Goal: Transaction & Acquisition: Purchase product/service

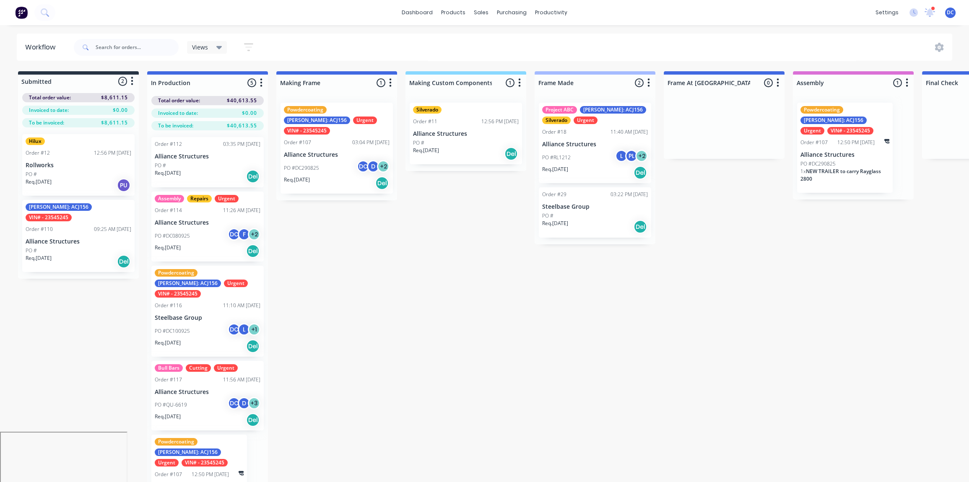
click at [24, 13] on img at bounding box center [21, 12] width 13 height 13
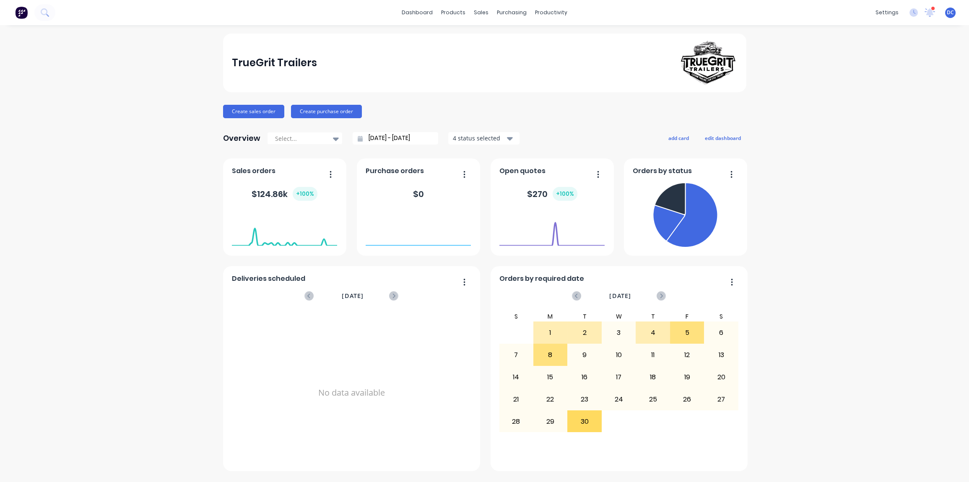
click at [949, 15] on span "DC" at bounding box center [950, 13] width 7 height 8
click at [872, 102] on div "Sign out" at bounding box center [879, 105] width 23 height 8
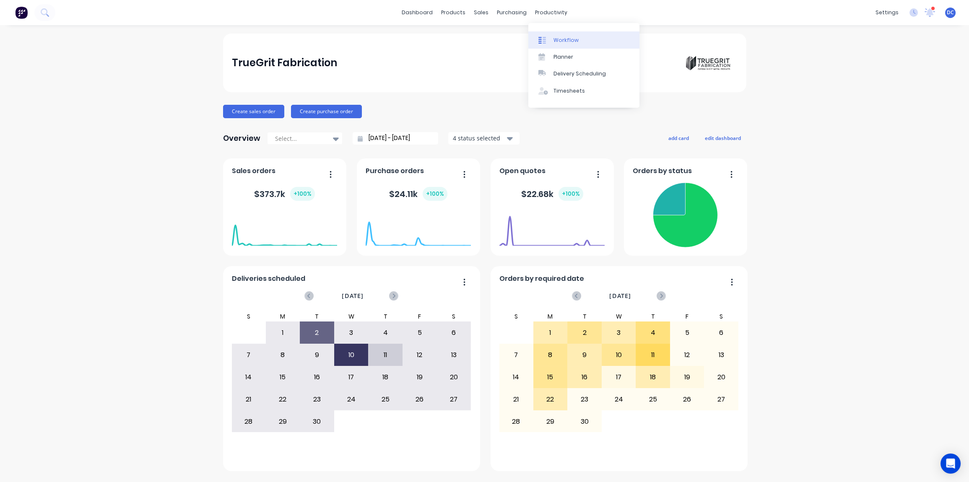
click at [557, 42] on div "Workflow" at bounding box center [566, 40] width 25 height 8
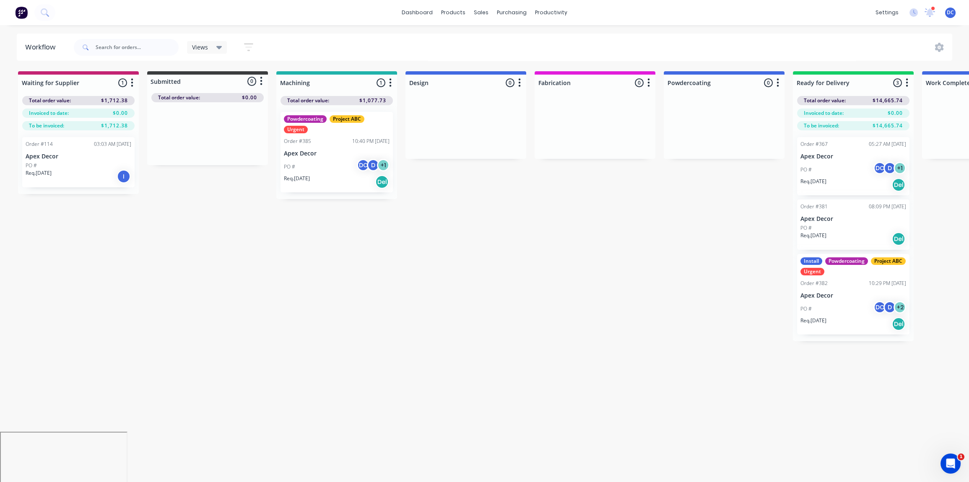
scroll to position [0, 3]
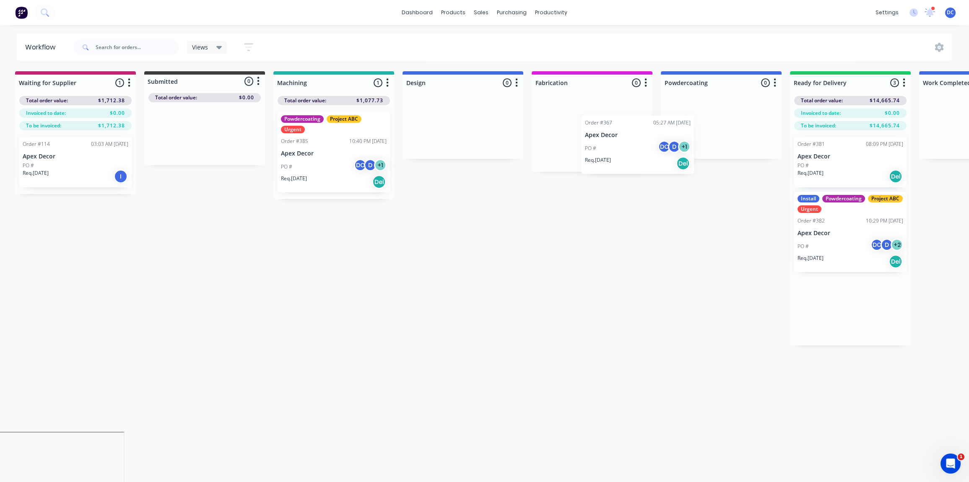
drag, startPoint x: 853, startPoint y: 171, endPoint x: 631, endPoint y: 149, distance: 223.0
click at [631, 149] on div "Waiting for Supplier 1 Status colour #C32373 hex #C32373 Save Cancel Notificati…" at bounding box center [629, 208] width 1277 height 274
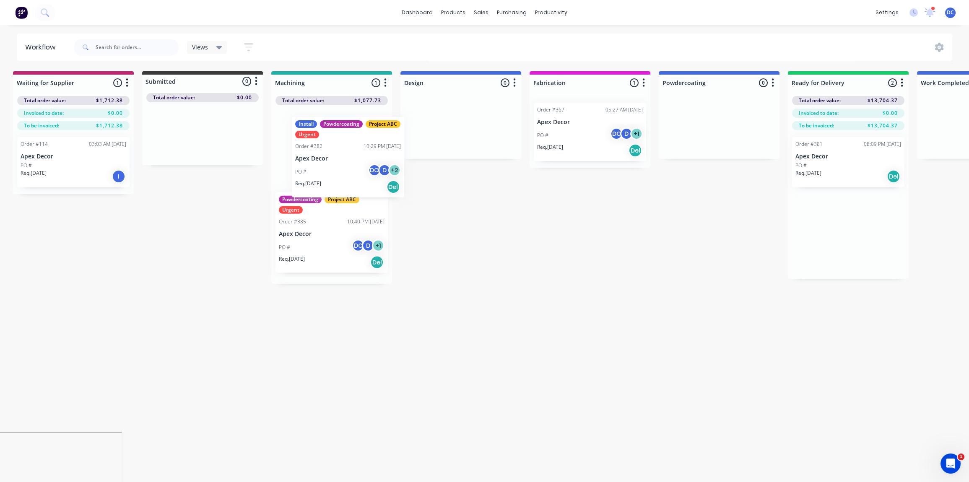
drag, startPoint x: 825, startPoint y: 233, endPoint x: 320, endPoint y: 158, distance: 510.9
click at [320, 158] on div "Waiting for Supplier 1 Status colour #C32373 hex #C32373 Save Cancel Notificati…" at bounding box center [627, 177] width 1277 height 213
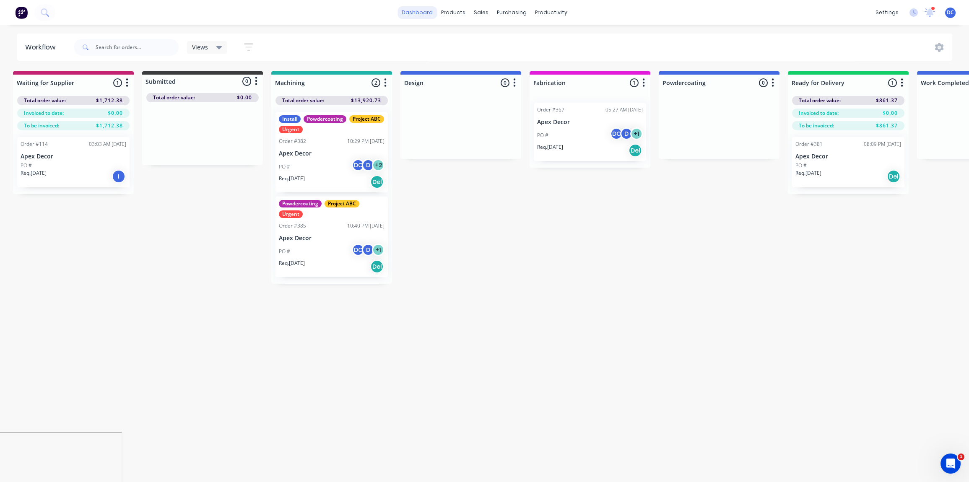
click at [415, 14] on link "dashboard" at bounding box center [417, 12] width 39 height 13
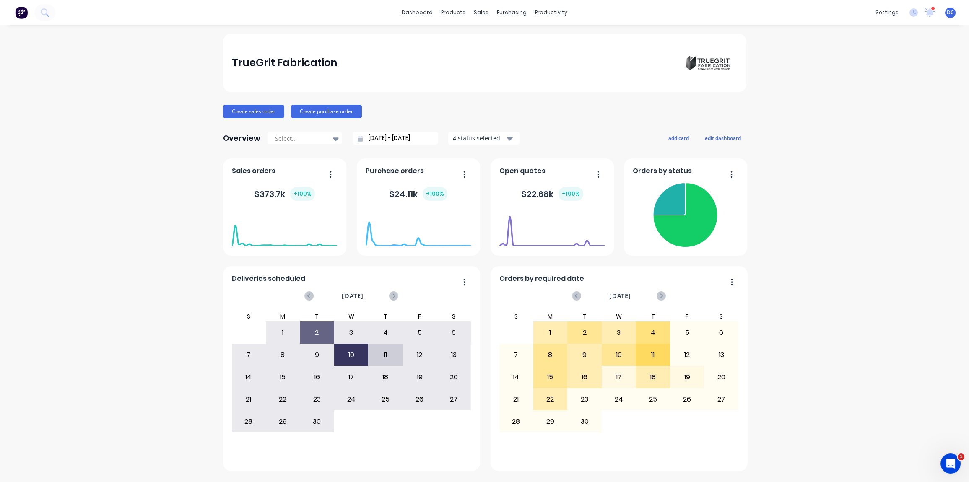
click at [950, 16] on span "DC" at bounding box center [950, 13] width 7 height 8
click at [882, 107] on div "Sign out" at bounding box center [879, 105] width 23 height 8
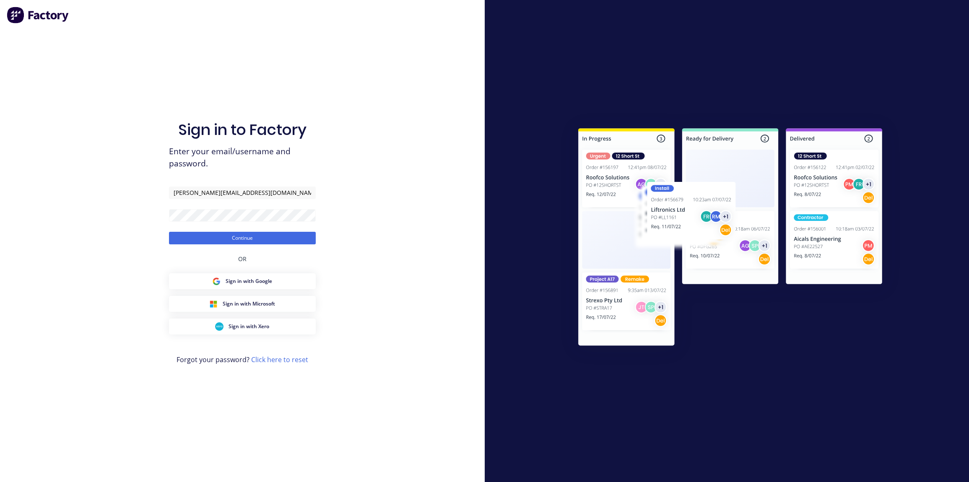
type input "[PERSON_NAME][EMAIL_ADDRESS][DOMAIN_NAME]"
click at [169, 232] on button "Continue" at bounding box center [242, 238] width 147 height 13
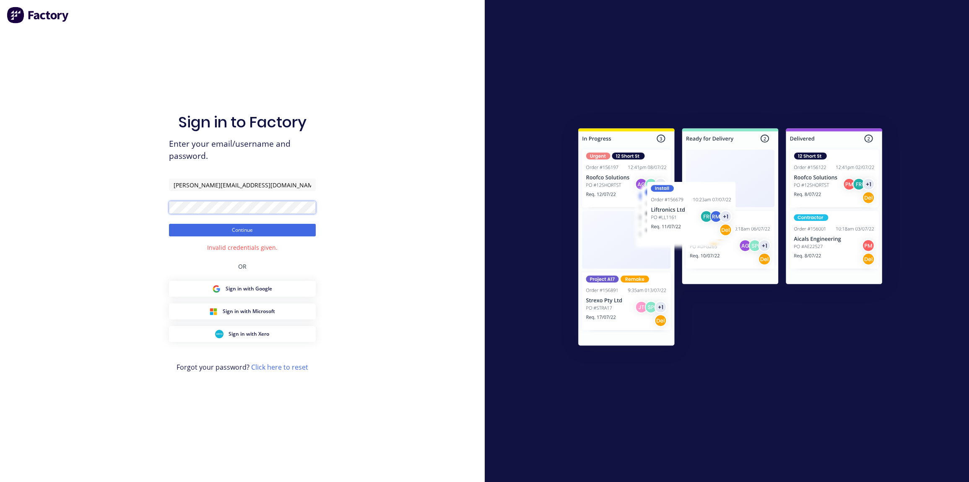
click at [153, 208] on div "Sign in to Factory Enter your email/username and password. david+trailers@facto…" at bounding box center [242, 241] width 485 height 482
click at [169, 224] on button "Continue" at bounding box center [242, 230] width 147 height 13
click at [155, 207] on div "Sign in to Factory Enter your email/username and password. david+trailers@facto…" at bounding box center [242, 241] width 485 height 482
click at [169, 224] on button "Continue" at bounding box center [242, 230] width 147 height 13
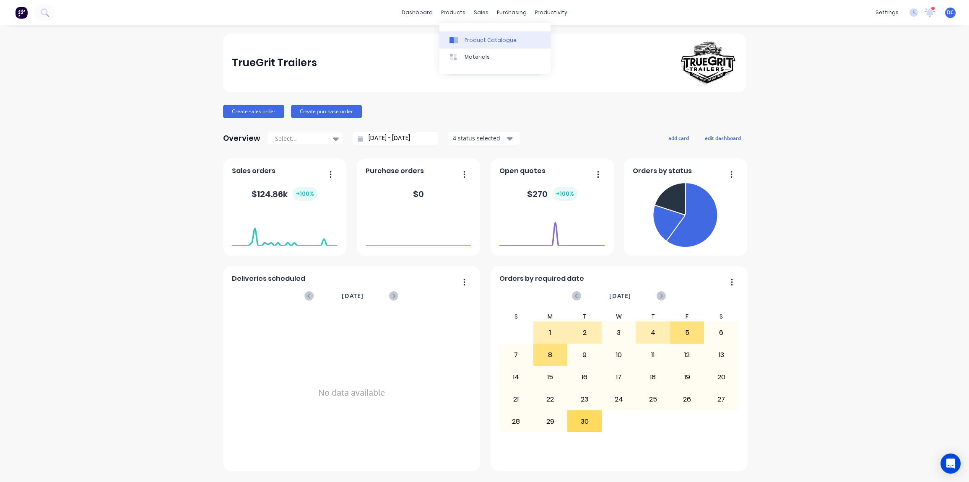
click at [465, 39] on div "Product Catalogue" at bounding box center [491, 40] width 52 height 8
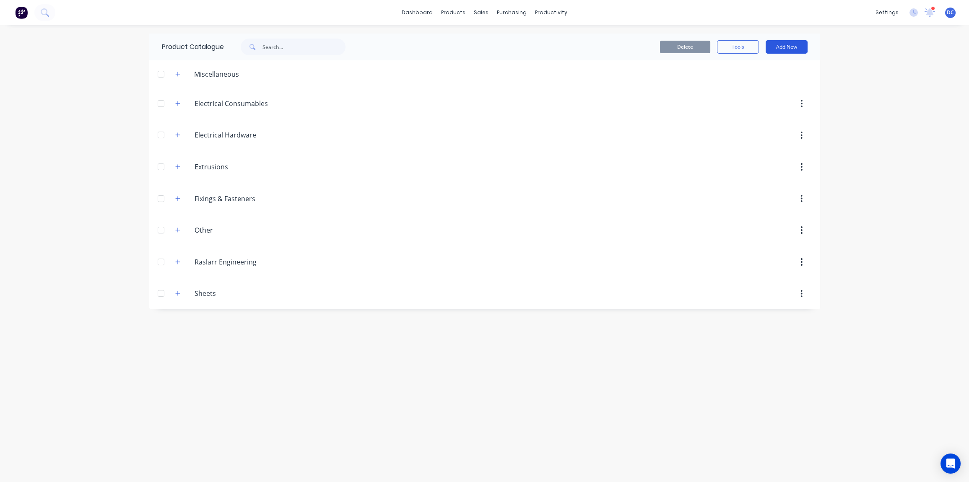
click at [773, 46] on button "Add New" at bounding box center [787, 46] width 42 height 13
click at [754, 86] on div "Product" at bounding box center [768, 85] width 65 height 12
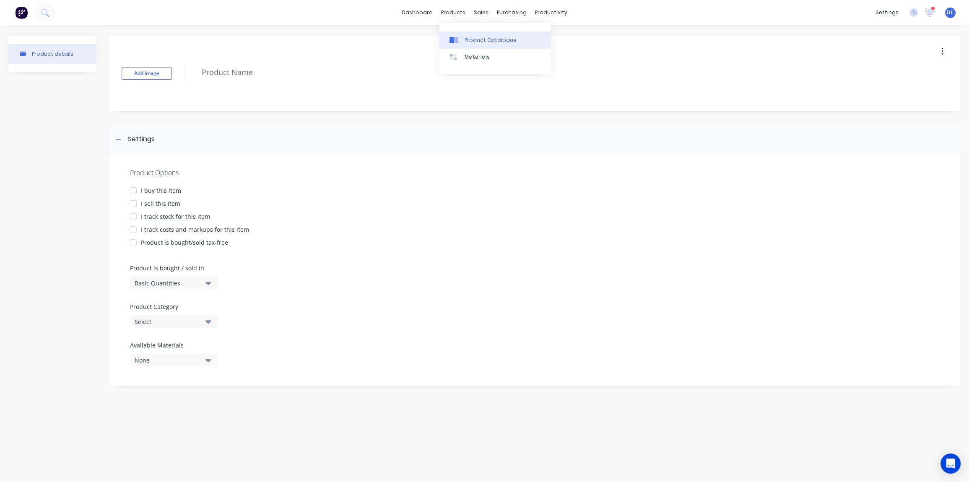
click at [481, 37] on div "Product Catalogue" at bounding box center [491, 40] width 52 height 8
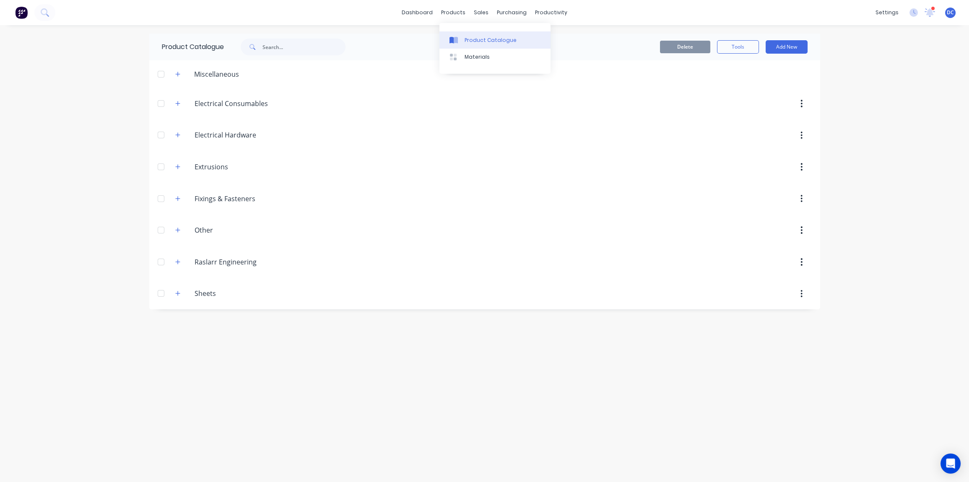
click at [459, 40] on div at bounding box center [456, 40] width 13 height 8
click at [786, 51] on button "Add New" at bounding box center [787, 46] width 42 height 13
click at [764, 65] on div "Category" at bounding box center [768, 68] width 65 height 12
type input "Raslarr Engineering"
click at [286, 405] on div "Product Catalogue Delete Tools Add New Category Product Product Kit Miscellaneo…" at bounding box center [484, 254] width 671 height 440
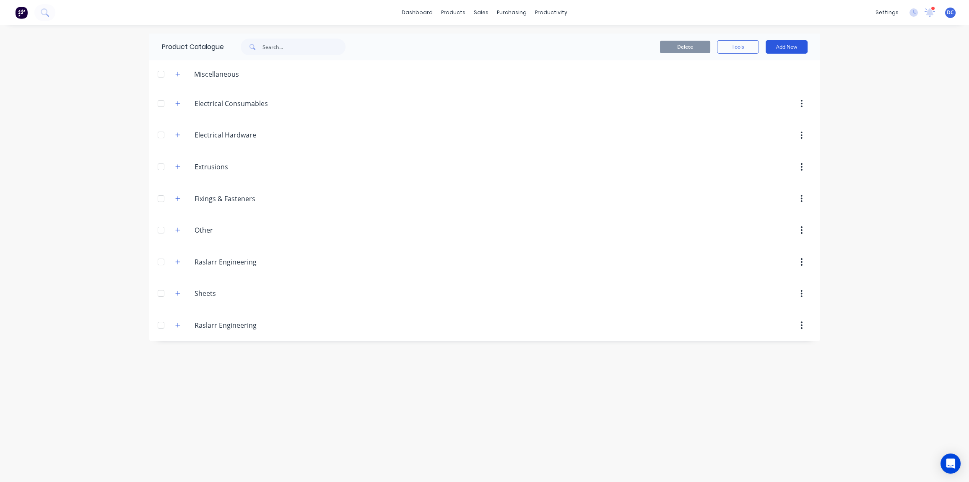
click at [781, 49] on button "Add New" at bounding box center [787, 46] width 42 height 13
click at [765, 77] on button "Product" at bounding box center [768, 85] width 80 height 17
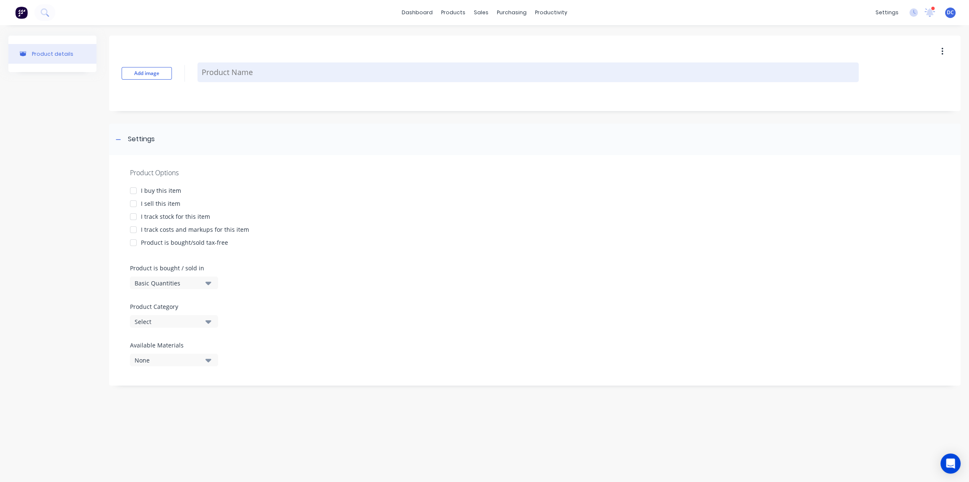
click at [289, 70] on textarea at bounding box center [528, 72] width 661 height 20
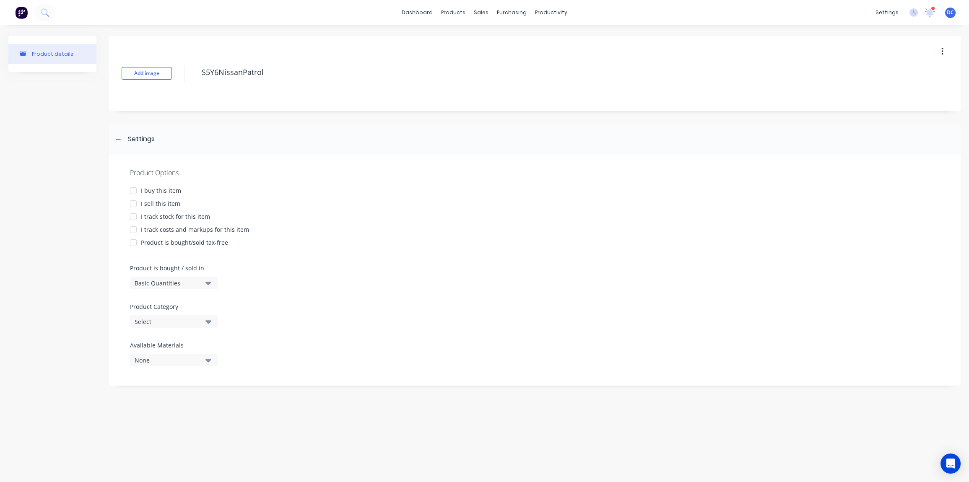
type textarea "S5Y6NissanPatrol"
click at [181, 319] on div "Select" at bounding box center [168, 321] width 67 height 9
click at [188, 284] on div "Raslarr Engineering" at bounding box center [193, 286] width 126 height 17
click at [154, 198] on div "Product Options I buy this item I sell this item I track stock for this item I …" at bounding box center [535, 270] width 852 height 231
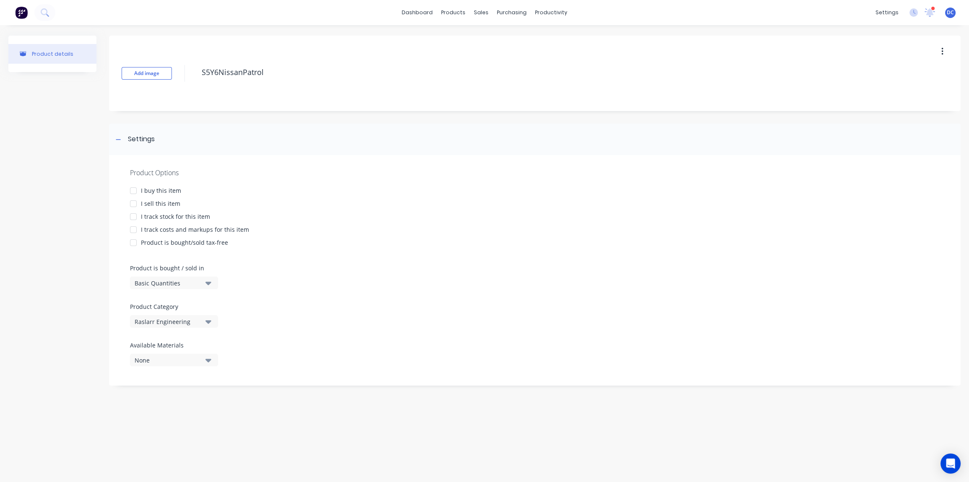
click at [154, 200] on div "I sell this item" at bounding box center [160, 203] width 39 height 9
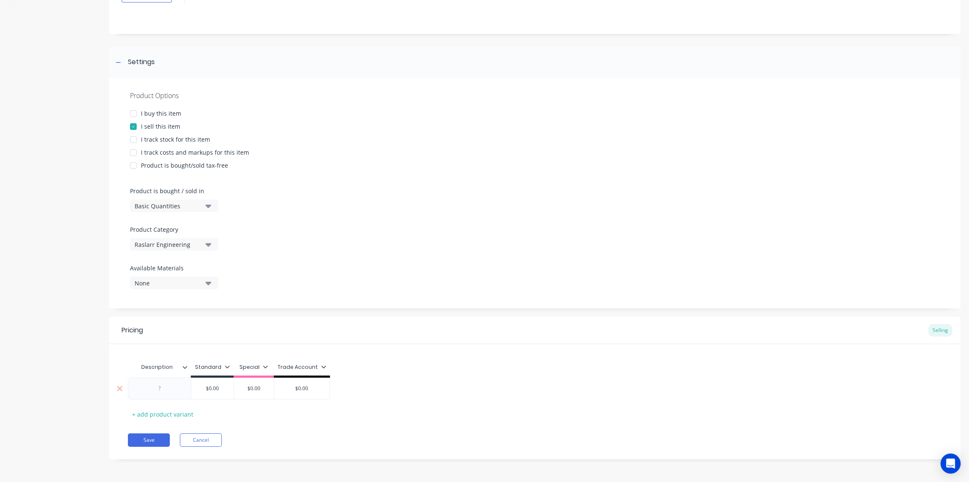
click at [173, 388] on div at bounding box center [160, 388] width 42 height 11
click at [218, 398] on div "s5 Y62 Nissaon Patrol Low Line (Winter Bull Bar - Warrior / Yes $61 $0.00 $0.00…" at bounding box center [229, 398] width 202 height 41
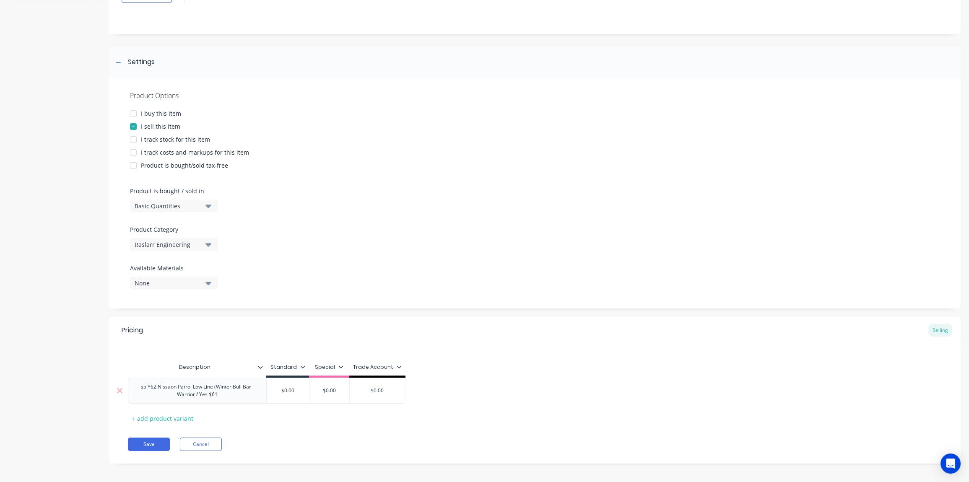
drag, startPoint x: 299, startPoint y: 390, endPoint x: 284, endPoint y: 390, distance: 15.1
click at [284, 390] on input "$0.00" at bounding box center [288, 391] width 42 height 8
type input "$3661"
click at [400, 367] on div "Trade Account" at bounding box center [377, 369] width 57 height 8
click at [401, 365] on div "Trade Account" at bounding box center [377, 369] width 57 height 8
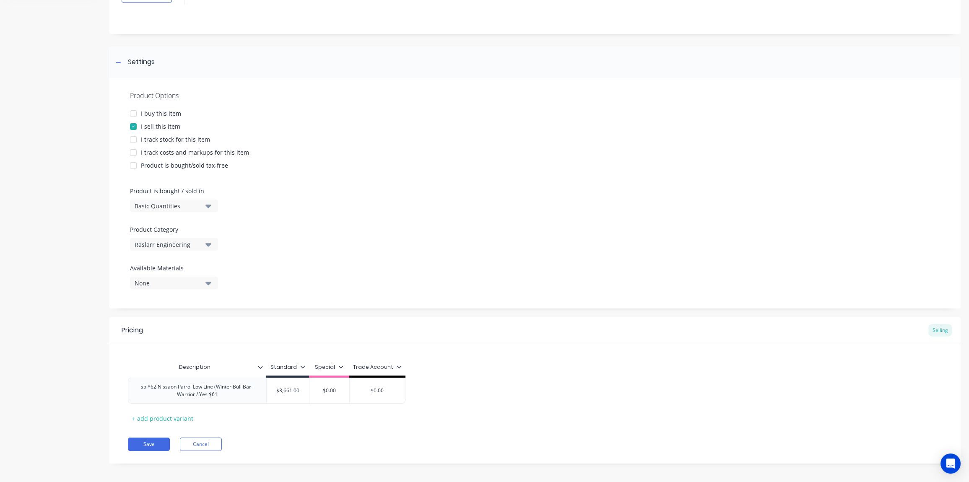
click at [398, 364] on icon at bounding box center [399, 366] width 5 height 5
click at [376, 433] on div "Trade Account" at bounding box center [366, 441] width 77 height 17
click at [376, 423] on div "Special" at bounding box center [366, 424] width 77 height 17
click at [322, 421] on div "Description Standard Special Trade Account s5 Y62 Nissaon Patrol Low Line (Wint…" at bounding box center [535, 392] width 814 height 66
click at [149, 444] on button "Save" at bounding box center [149, 444] width 42 height 13
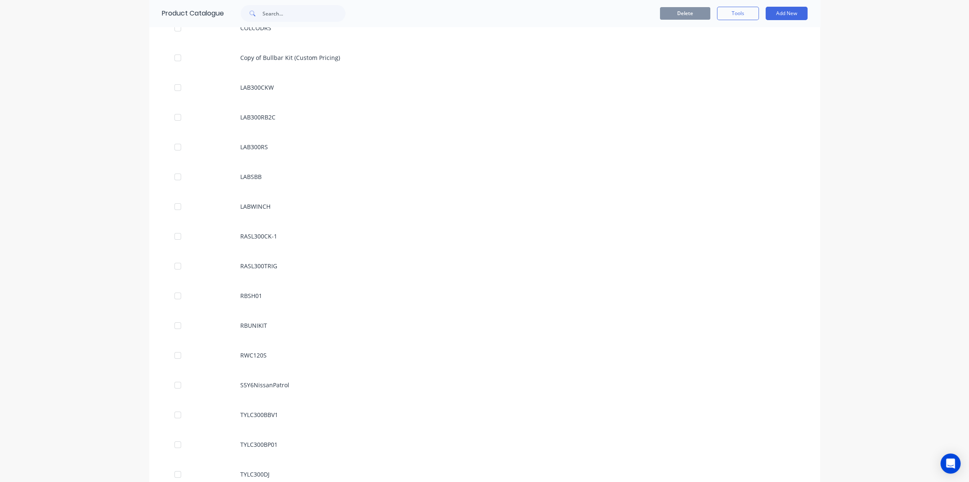
scroll to position [521, 0]
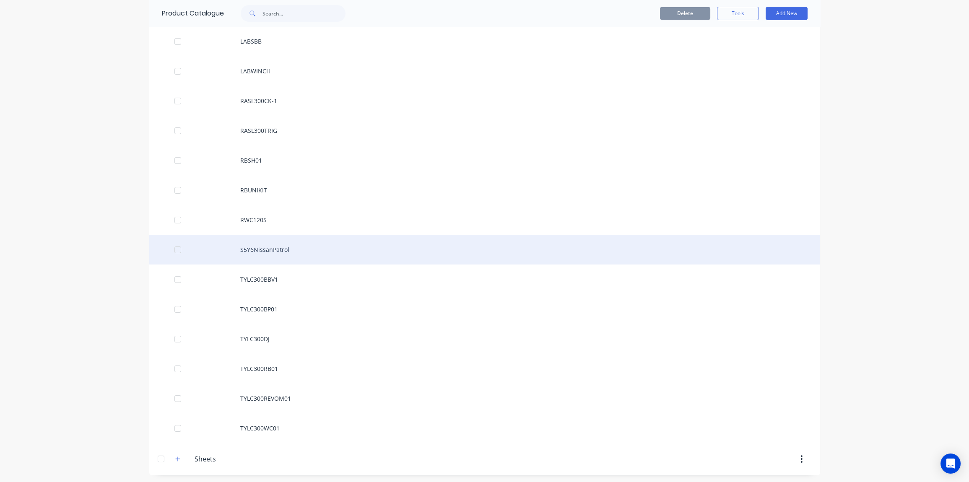
click at [334, 248] on div "S5Y6NissanPatrol" at bounding box center [484, 250] width 671 height 30
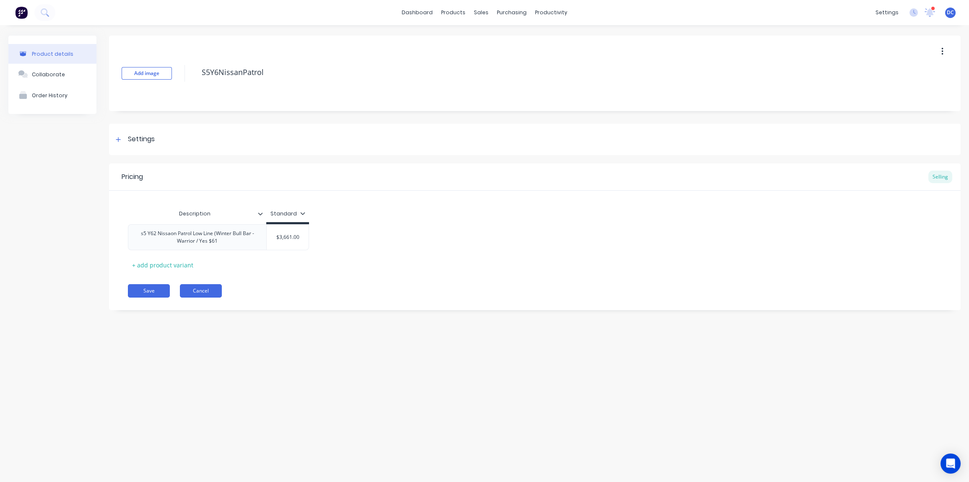
click at [210, 294] on button "Cancel" at bounding box center [201, 290] width 42 height 13
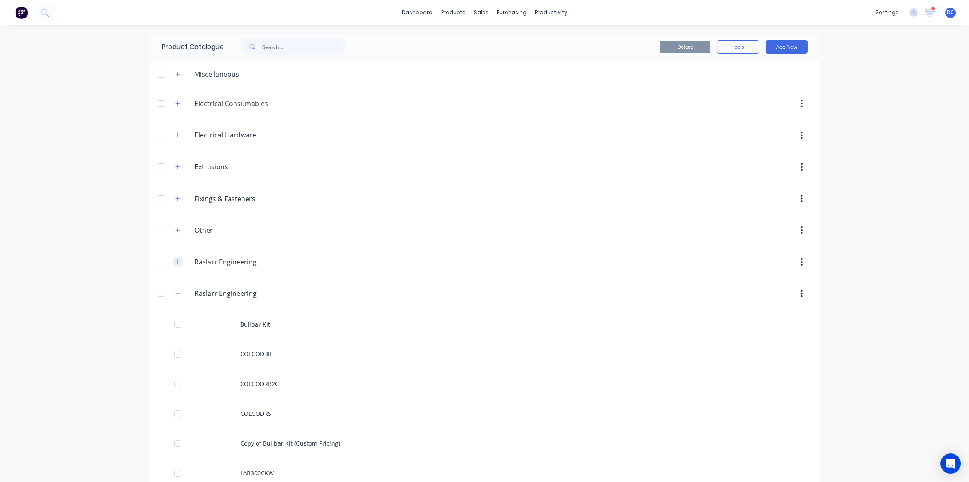
click at [180, 263] on icon "button" at bounding box center [177, 262] width 5 height 6
click at [180, 261] on icon "button" at bounding box center [177, 262] width 5 height 6
click at [253, 261] on input "Raslarr Engineering" at bounding box center [244, 262] width 99 height 10
click at [783, 46] on button "Add New" at bounding box center [787, 46] width 42 height 13
click at [761, 70] on div "Category" at bounding box center [768, 68] width 65 height 12
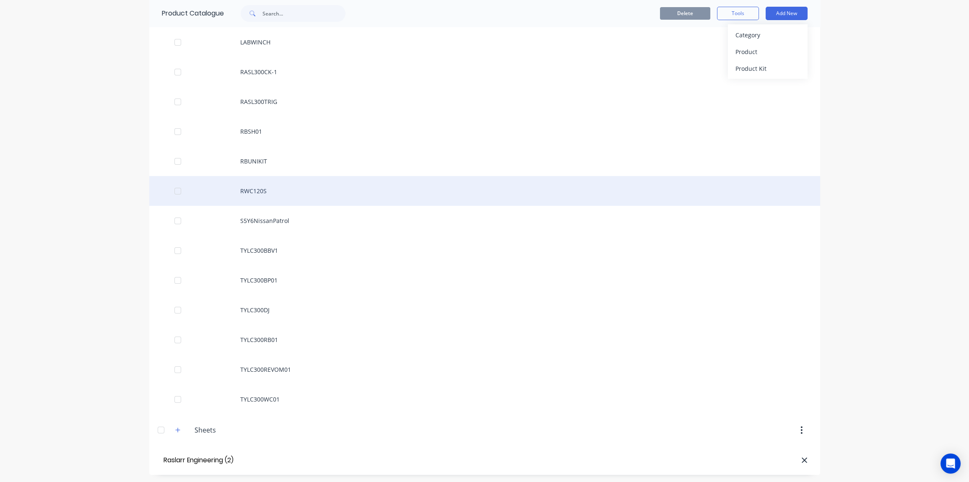
scroll to position [0, 3]
type input "Raslarr Engineering (2)"
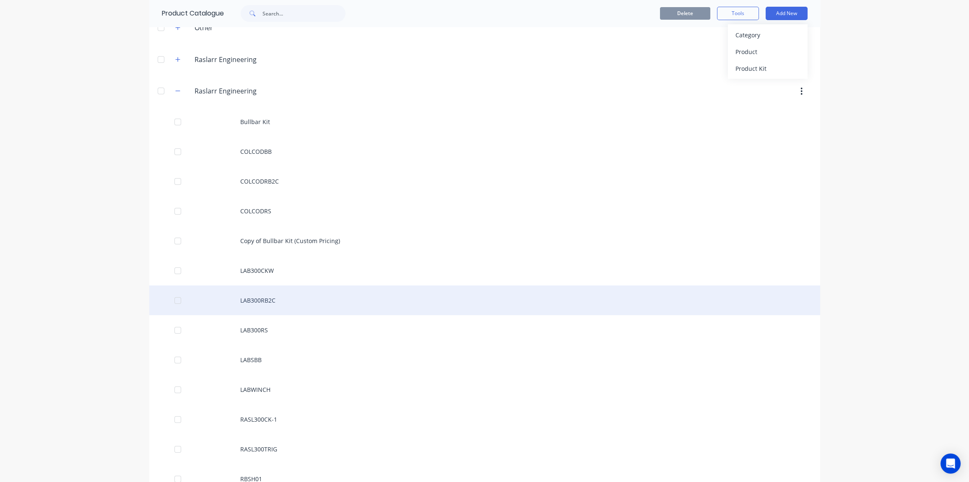
scroll to position [197, 0]
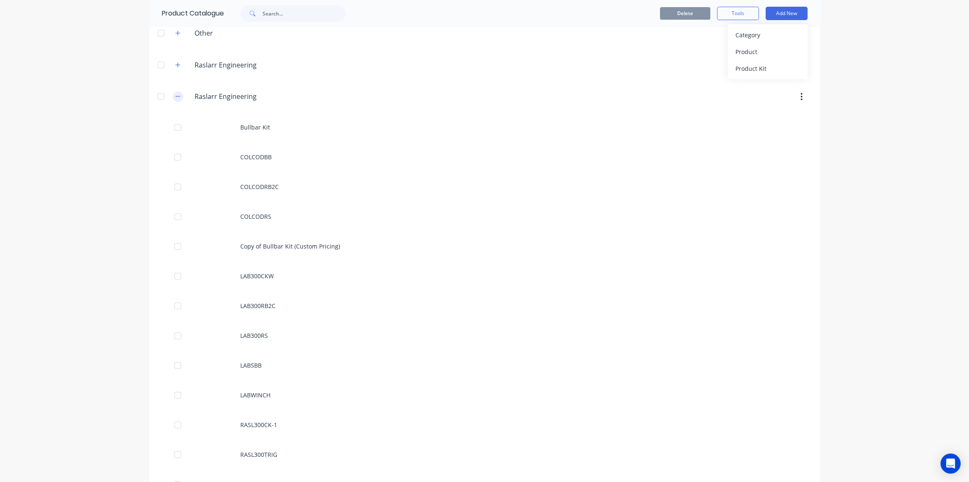
click at [176, 96] on icon "button" at bounding box center [177, 97] width 5 height 6
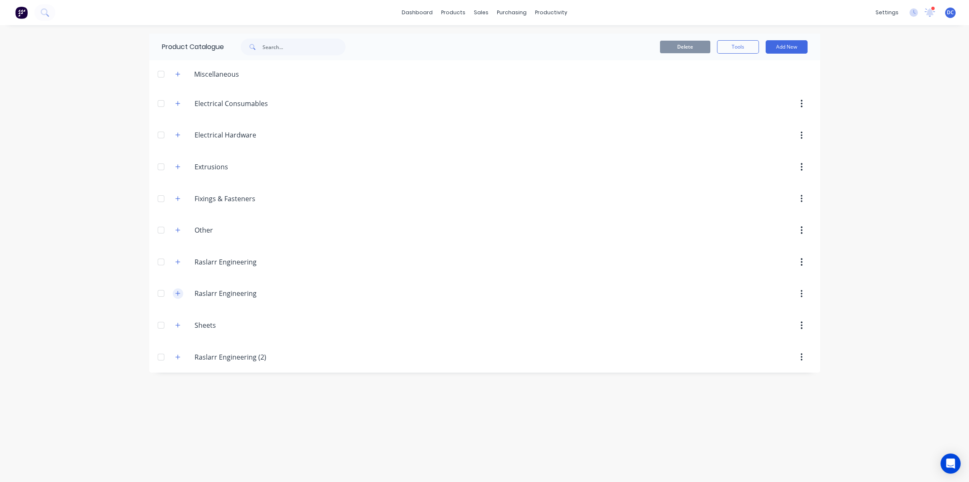
scroll to position [0, 0]
click at [179, 258] on button "button" at bounding box center [178, 262] width 10 height 10
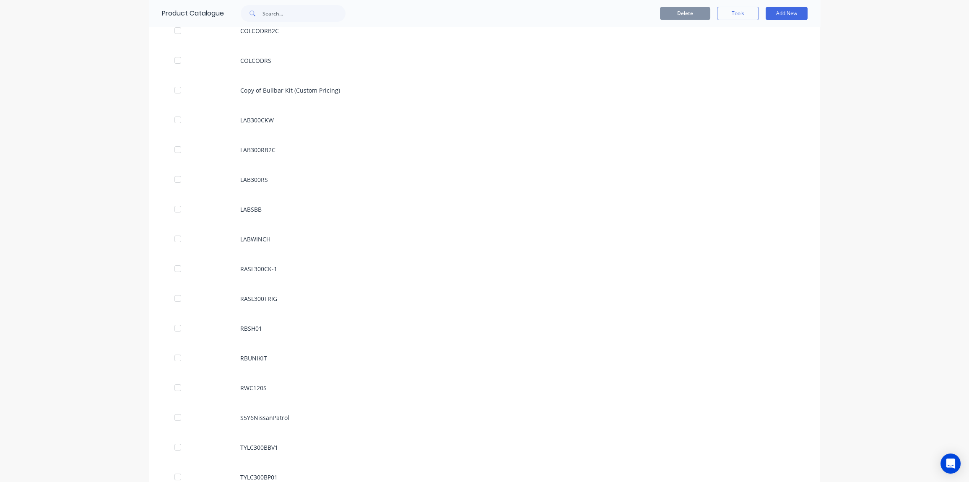
scroll to position [435, 0]
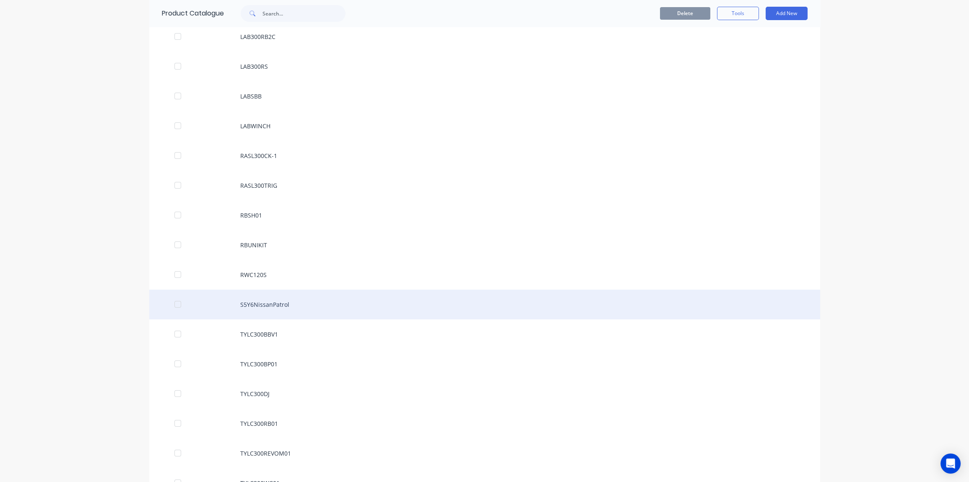
click at [260, 307] on div "S5Y6NissanPatrol" at bounding box center [484, 305] width 671 height 30
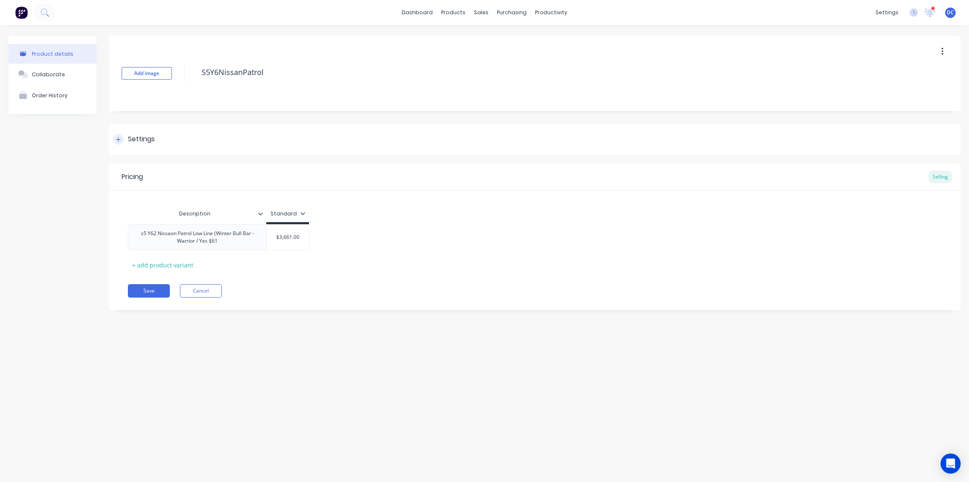
click at [123, 143] on div "Settings" at bounding box center [134, 139] width 42 height 10
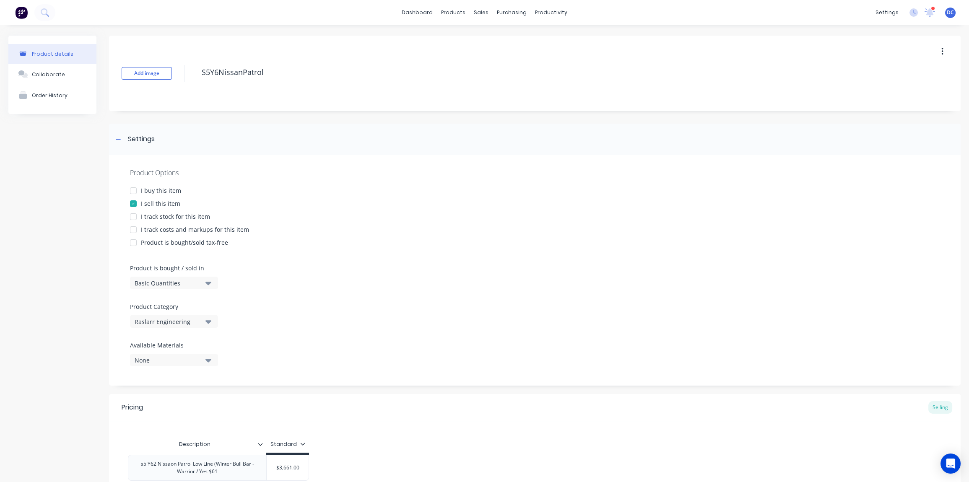
click at [173, 323] on div "Raslarr Engineering" at bounding box center [168, 321] width 67 height 9
click at [193, 432] on div "Raslarr Engineering (2)" at bounding box center [193, 426] width 126 height 17
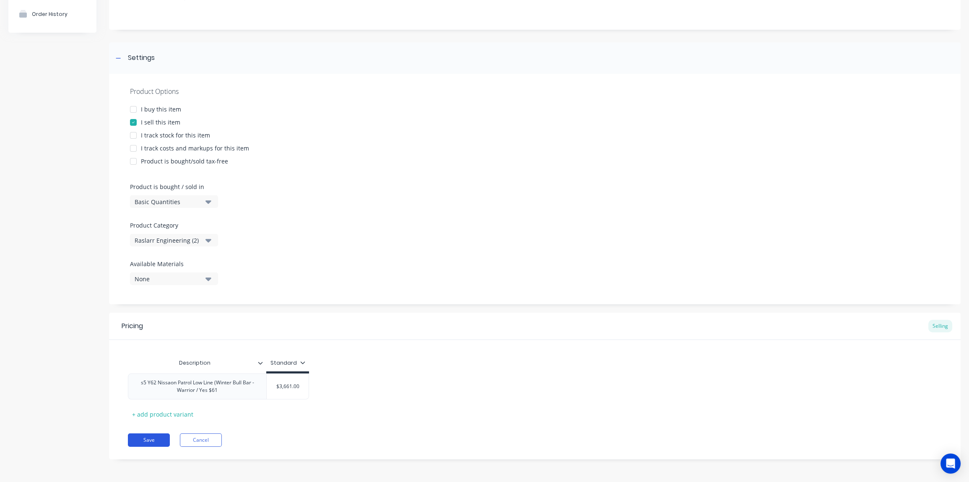
click at [154, 439] on button "Save" at bounding box center [149, 440] width 42 height 13
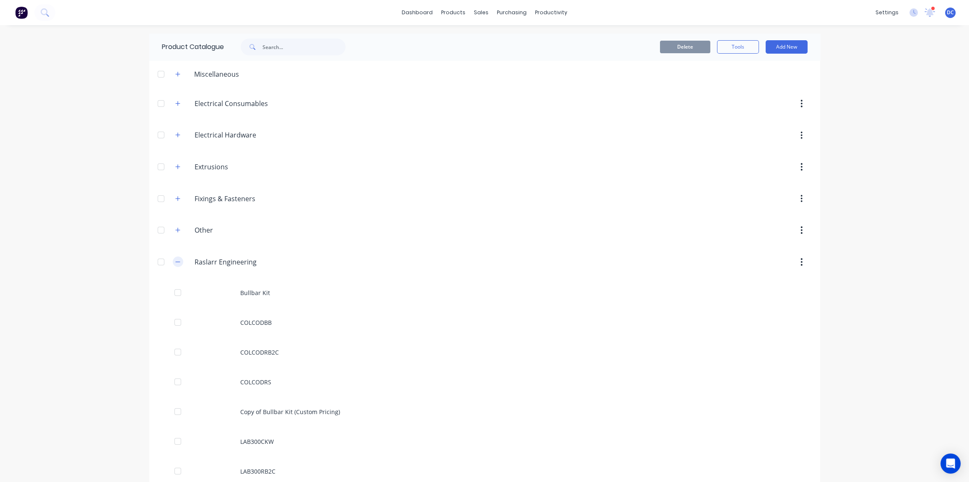
click at [177, 264] on icon "button" at bounding box center [177, 262] width 5 height 6
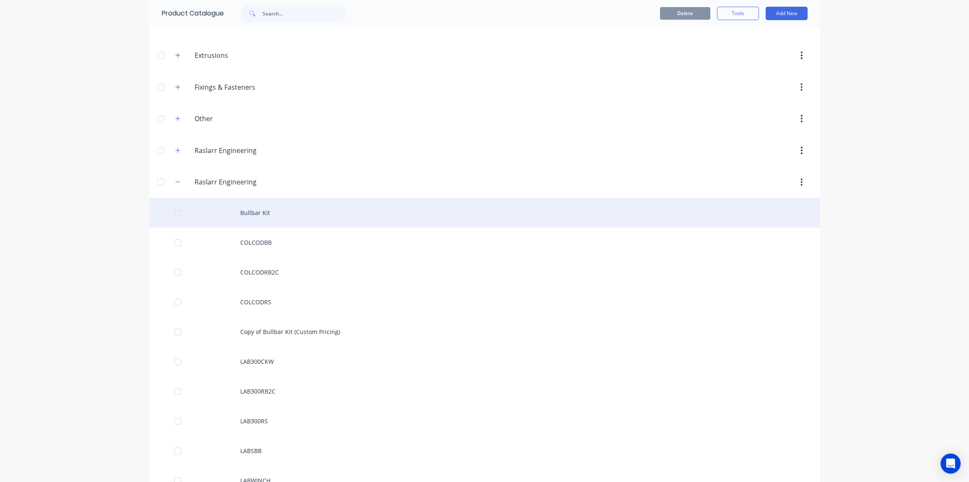
scroll to position [167, 0]
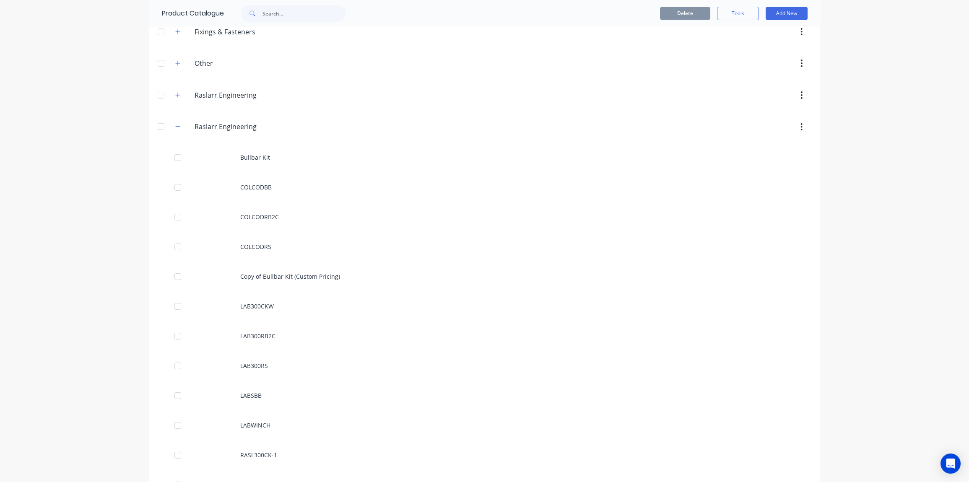
click at [800, 127] on button "button" at bounding box center [802, 127] width 20 height 15
click at [761, 145] on div "Delete" at bounding box center [772, 149] width 65 height 12
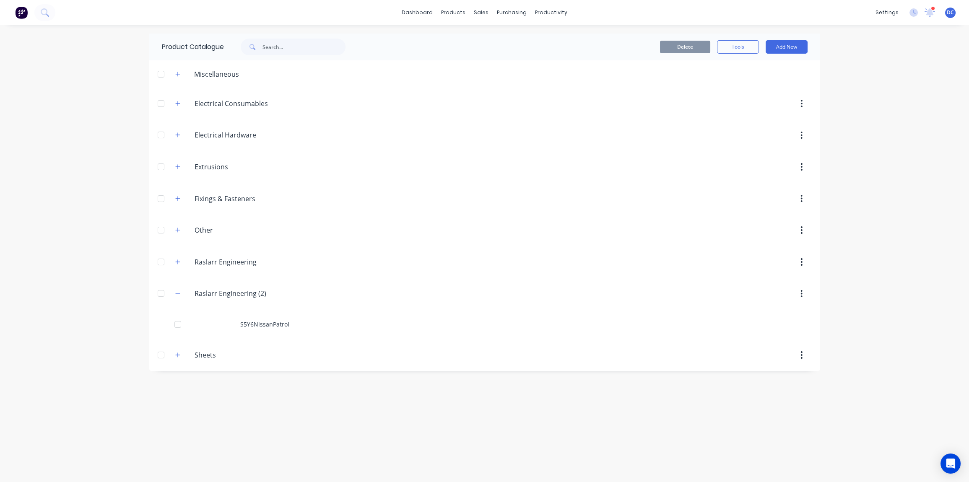
scroll to position [0, 0]
click at [105, 461] on span "×" at bounding box center [107, 465] width 5 height 12
click at [254, 419] on div "Product Catalogue Delete Tools Add New Miscellaneous Electrical.Consumables Ele…" at bounding box center [484, 254] width 671 height 440
click at [783, 40] on button "Add New" at bounding box center [787, 46] width 42 height 13
click at [748, 86] on div "Product" at bounding box center [768, 85] width 65 height 12
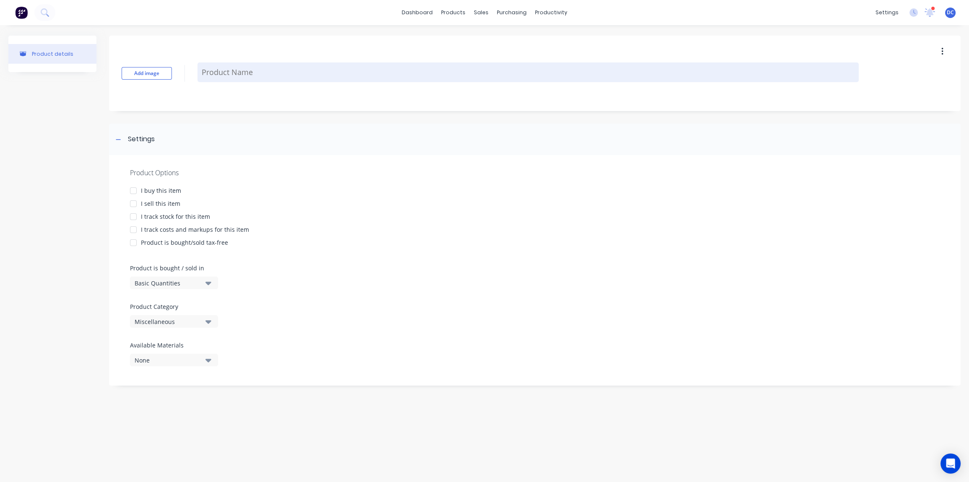
click at [243, 78] on textarea at bounding box center [528, 72] width 661 height 20
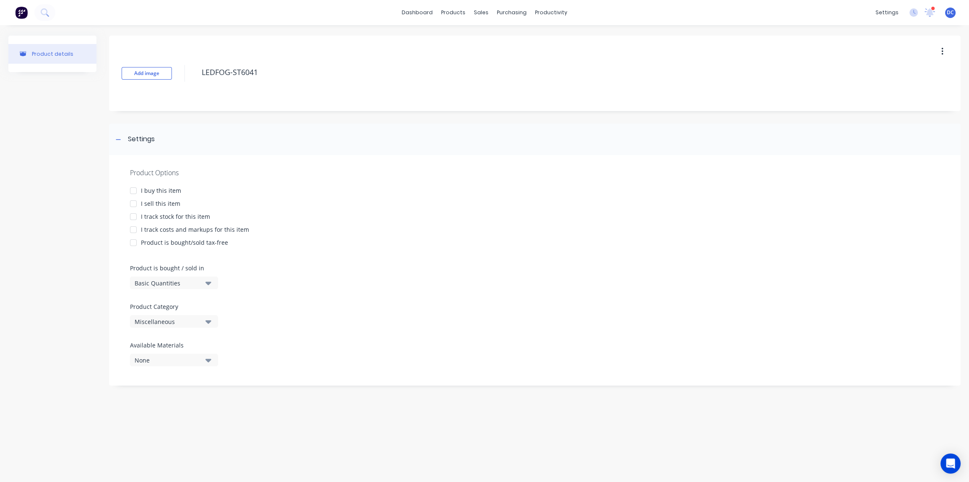
click at [135, 202] on div at bounding box center [133, 203] width 17 height 17
type textarea "LEDFOG-ST6041"
click at [200, 321] on div "Miscellaneous" at bounding box center [168, 321] width 67 height 9
click at [182, 432] on div "Raslarr Engineering (2)" at bounding box center [193, 426] width 126 height 17
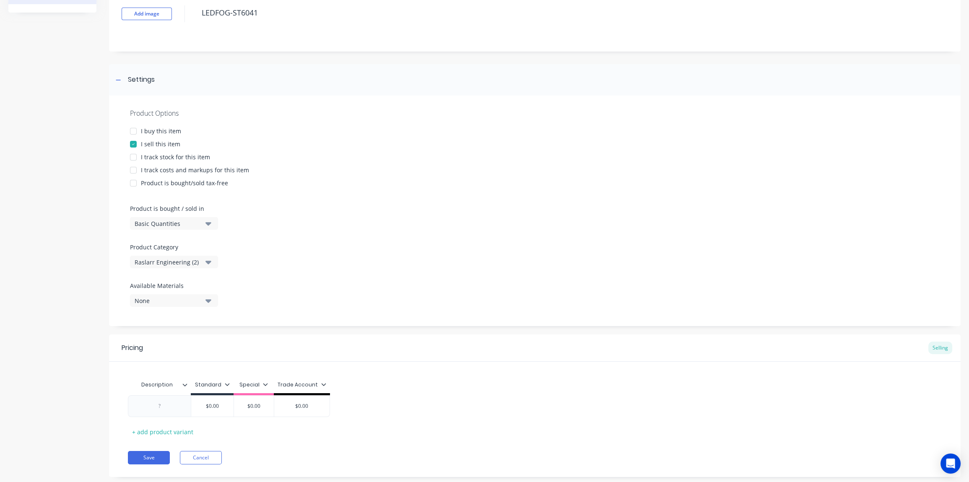
scroll to position [77, 0]
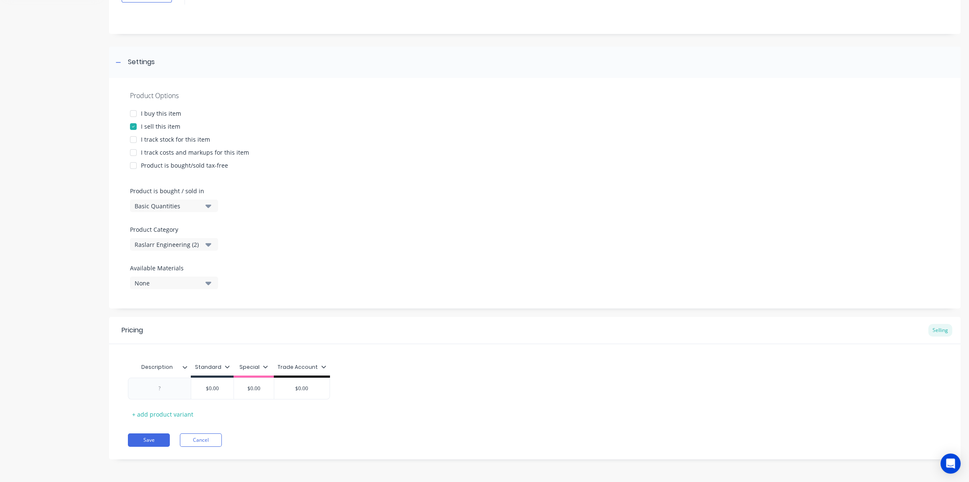
click at [321, 364] on icon at bounding box center [323, 366] width 5 height 5
click at [305, 424] on div "Special" at bounding box center [291, 424] width 77 height 17
click at [305, 436] on div "Trade Account" at bounding box center [291, 441] width 77 height 17
click at [363, 434] on div "Save Cancel" at bounding box center [544, 440] width 833 height 13
click at [172, 385] on div at bounding box center [160, 388] width 42 height 11
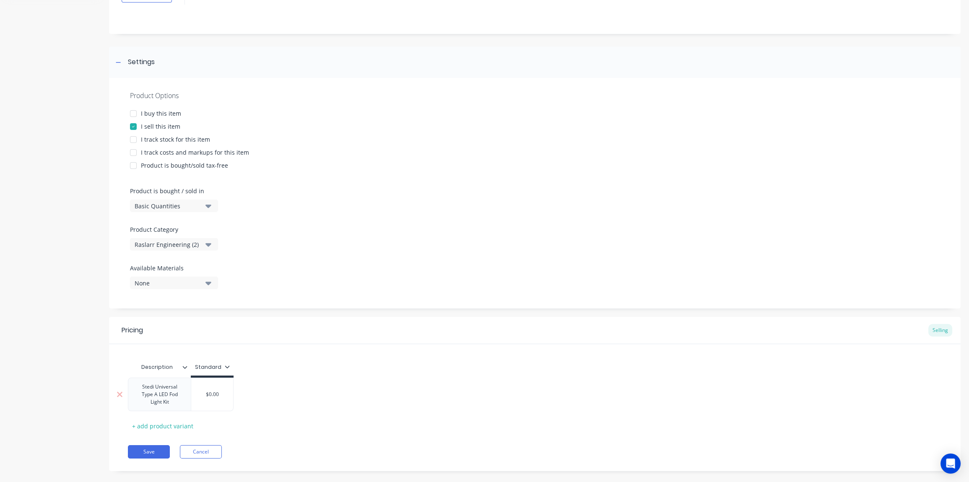
click at [217, 394] on div "Stedi Universal Type A LED Fod Light Kit $0.00 $0.00" at bounding box center [181, 395] width 106 height 34
click at [217, 388] on div "Stedi Universal Type A LED Fod Light Kit" at bounding box center [194, 388] width 106 height 11
click at [282, 386] on input "$0.00" at bounding box center [279, 389] width 42 height 8
click at [290, 389] on input "$0.00" at bounding box center [279, 389] width 42 height 8
type input "$160"
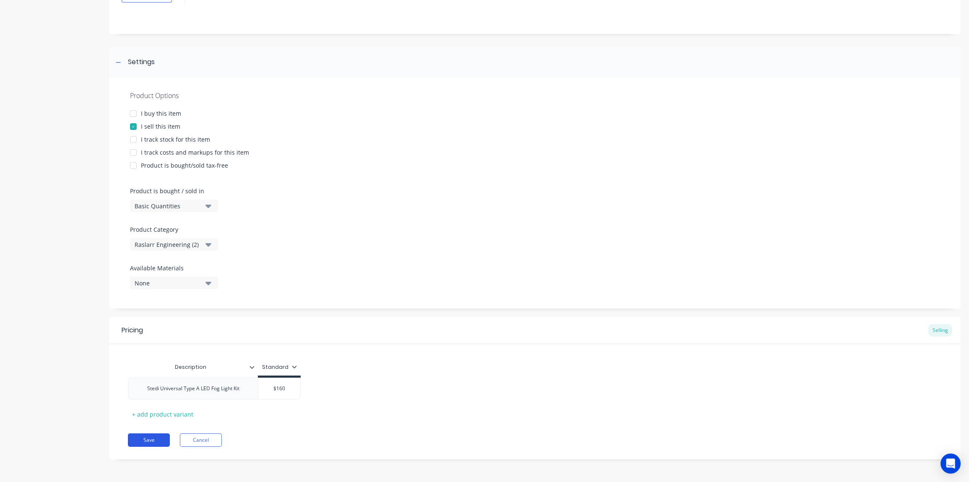
click at [160, 437] on button "Save" at bounding box center [149, 440] width 42 height 13
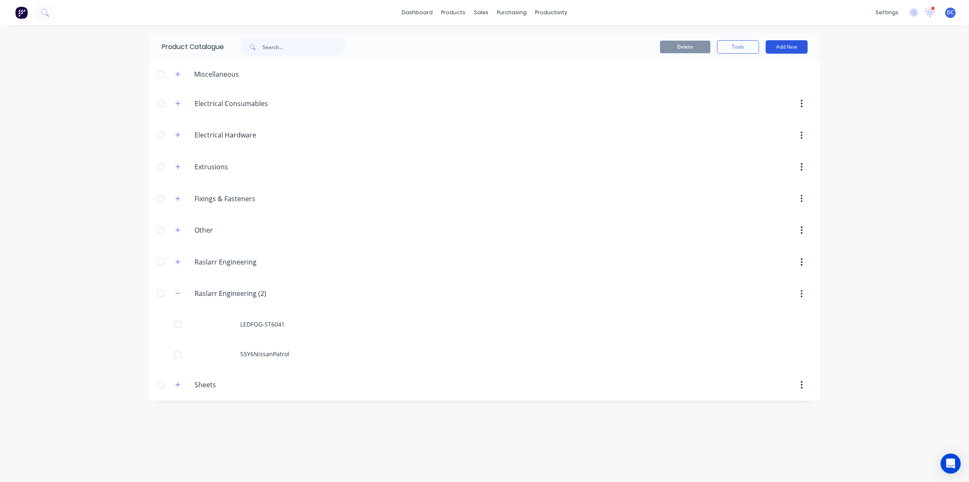
click at [788, 49] on button "Add New" at bounding box center [787, 46] width 42 height 13
click at [764, 81] on div "Product" at bounding box center [768, 85] width 65 height 12
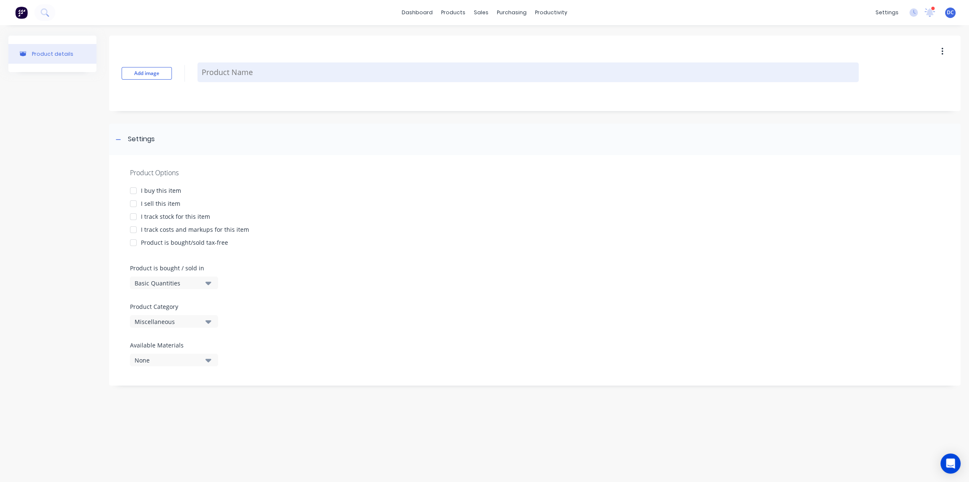
click at [228, 75] on textarea at bounding box center [528, 72] width 661 height 20
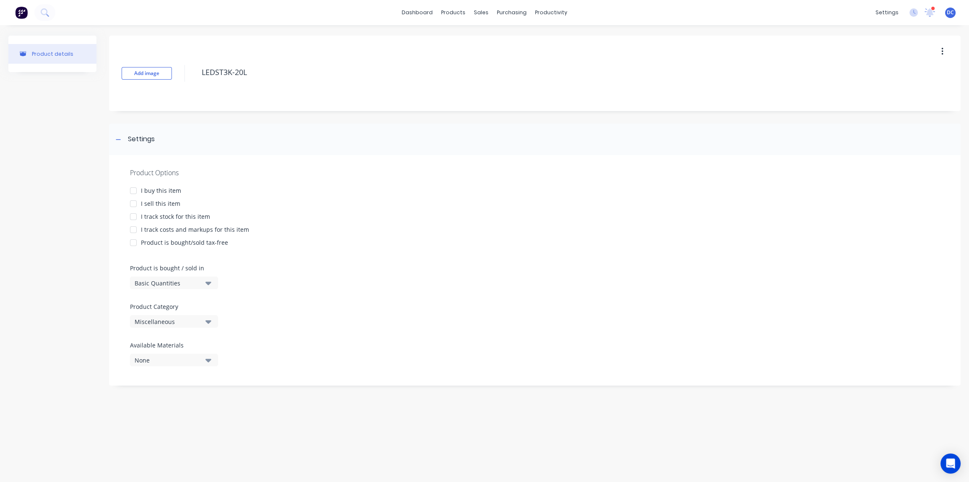
type textarea "LEDST3K-20L"
click at [156, 204] on div "I sell this item" at bounding box center [160, 203] width 39 height 9
click at [162, 318] on div "Miscellaneous" at bounding box center [168, 321] width 67 height 9
click at [177, 426] on div "Raslarr Engineering (2)" at bounding box center [193, 426] width 126 height 17
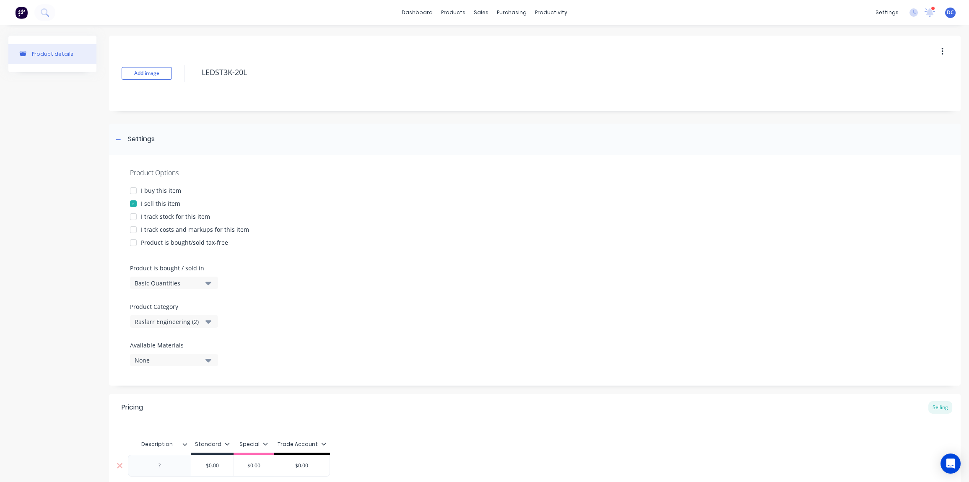
click at [169, 471] on div at bounding box center [159, 466] width 63 height 22
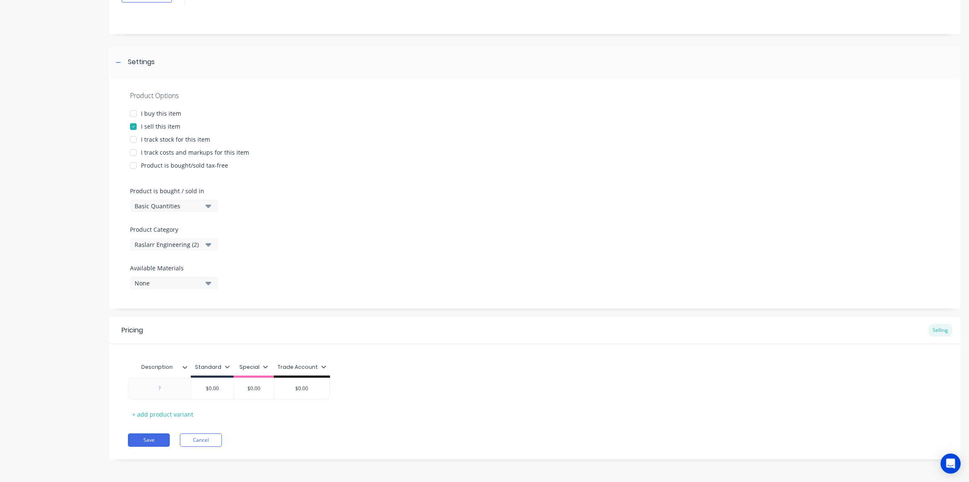
click at [312, 365] on div "Trade Account" at bounding box center [302, 368] width 49 height 8
click at [302, 424] on div "Special" at bounding box center [291, 424] width 77 height 17
click at [297, 446] on div "Trade Account" at bounding box center [291, 441] width 77 height 17
click at [241, 441] on div "Save Cancel" at bounding box center [544, 440] width 833 height 13
click at [167, 390] on div at bounding box center [160, 388] width 42 height 11
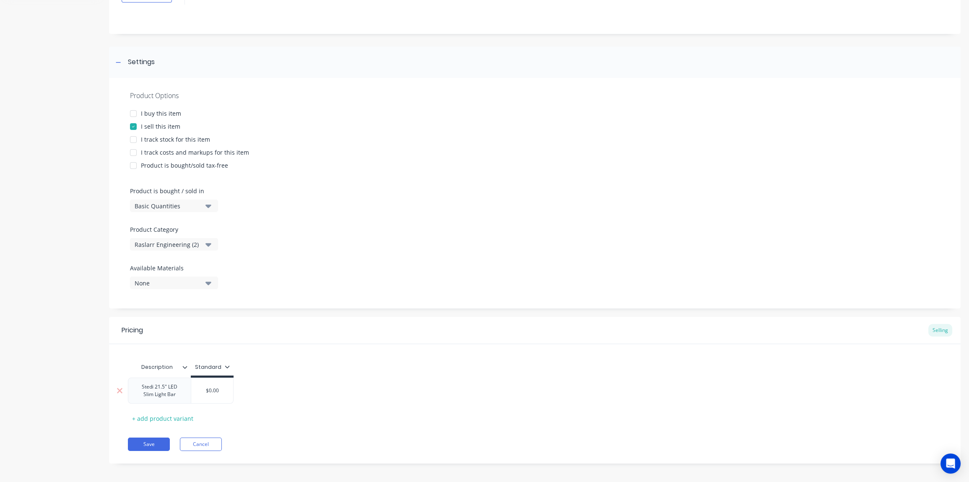
click at [220, 392] on div "Stedi 21.5" LED Slim Light Bar $0.00 $0.00" at bounding box center [181, 391] width 106 height 26
type input "$219"
click at [153, 440] on button "Save" at bounding box center [149, 440] width 42 height 13
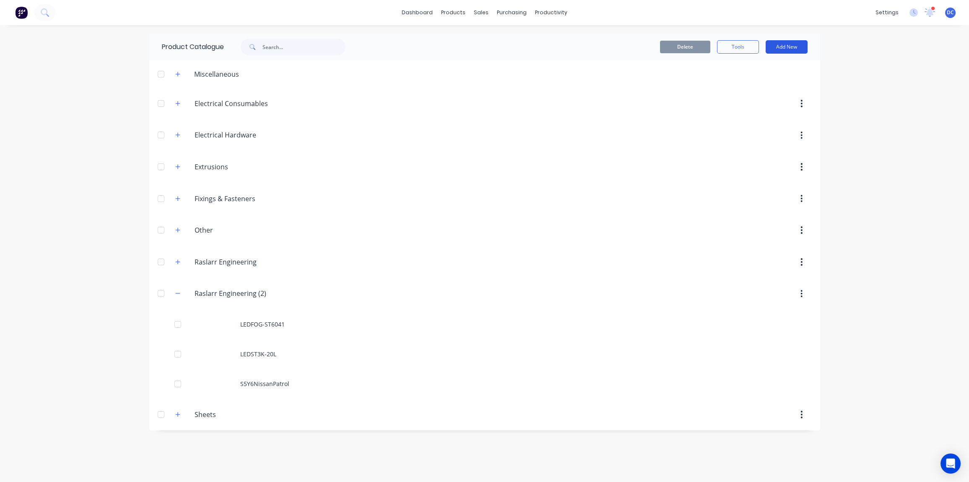
click at [783, 42] on button "Add New" at bounding box center [787, 46] width 42 height 13
click at [751, 88] on div "Product" at bounding box center [768, 85] width 65 height 12
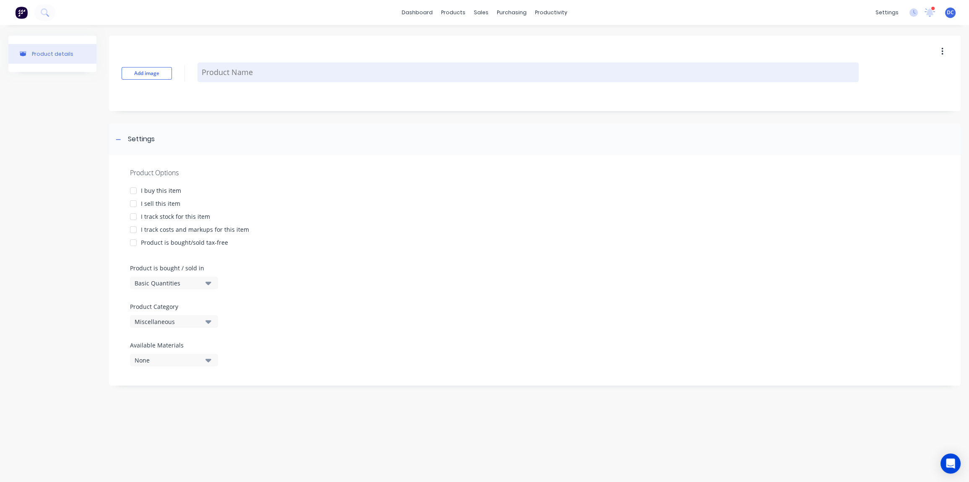
click at [224, 71] on textarea at bounding box center [528, 72] width 661 height 20
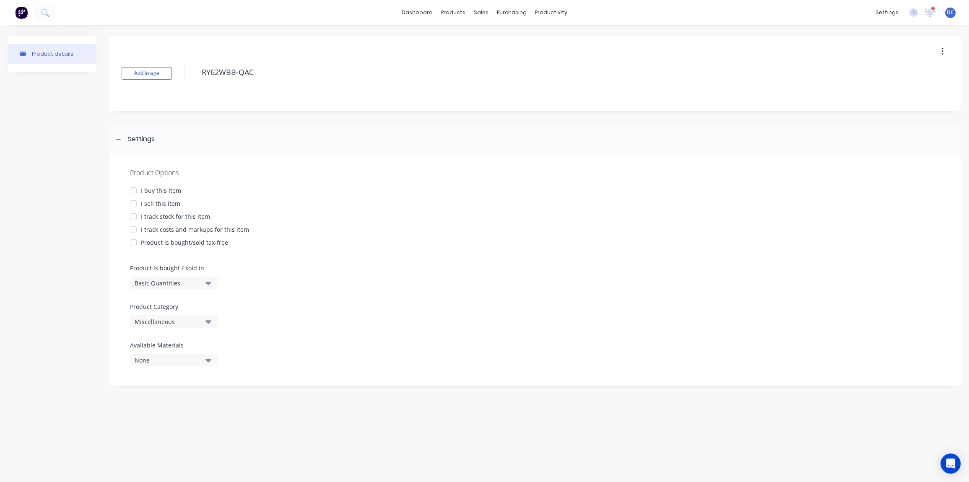
click at [138, 205] on div at bounding box center [133, 203] width 17 height 17
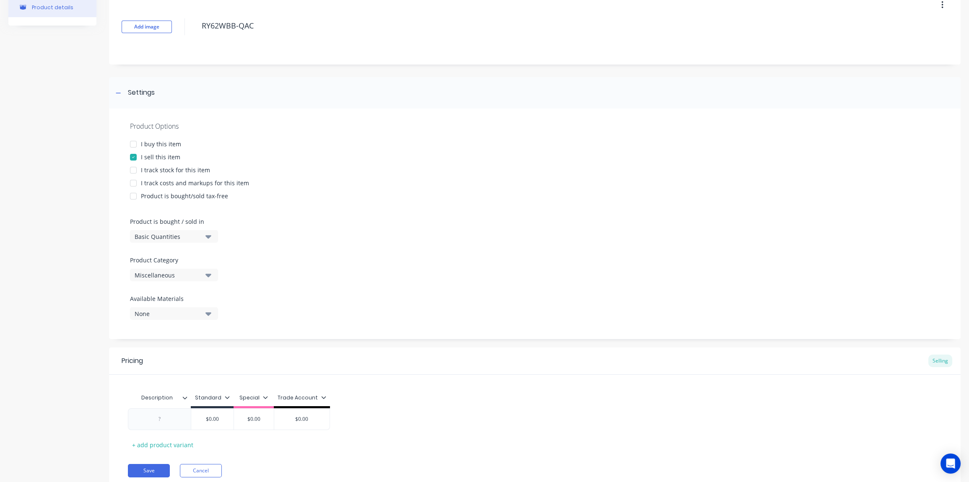
scroll to position [60, 0]
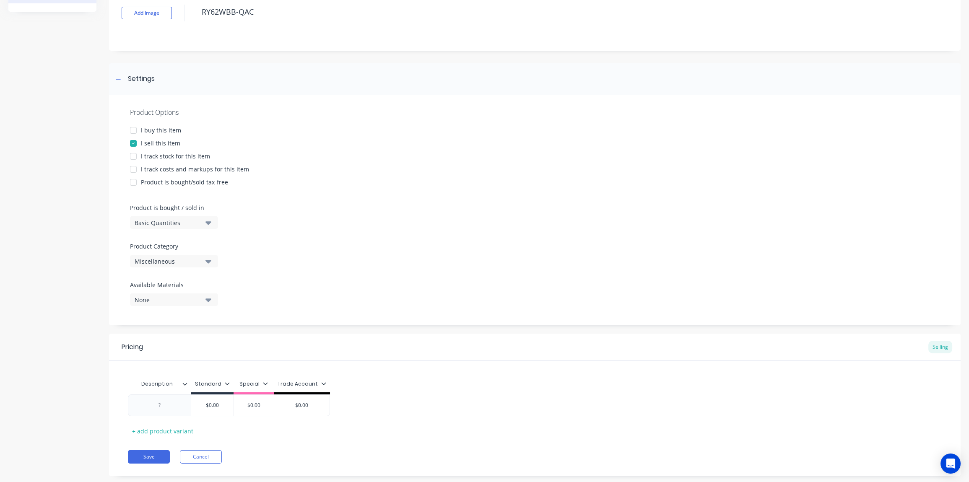
type textarea "RY62WBB-QAC"
click at [203, 267] on div "Product Category Miscellaneous" at bounding box center [172, 255] width 84 height 26
click at [203, 263] on button "Miscellaneous" at bounding box center [174, 261] width 88 height 13
click at [192, 364] on div "Raslarr Engineering (2)" at bounding box center [193, 366] width 126 height 17
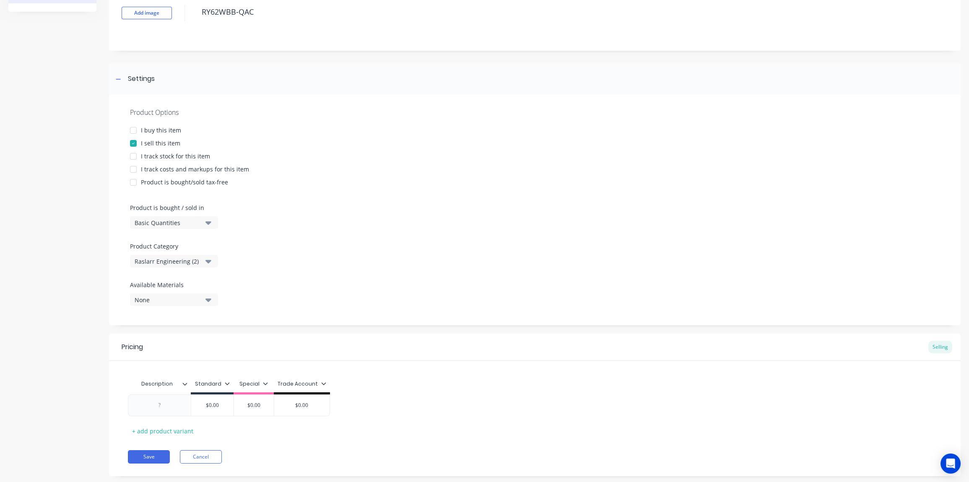
click at [308, 387] on div "Trade Account" at bounding box center [302, 384] width 49 height 8
click at [298, 443] on div "Special" at bounding box center [291, 441] width 20 height 9
click at [297, 453] on div "Trade Account" at bounding box center [301, 457] width 41 height 9
click at [347, 439] on div "Pricing Selling Description Standard Special Trade Account $0.00 $0.00 $0.00 + …" at bounding box center [535, 405] width 852 height 143
click at [176, 403] on div at bounding box center [160, 405] width 42 height 11
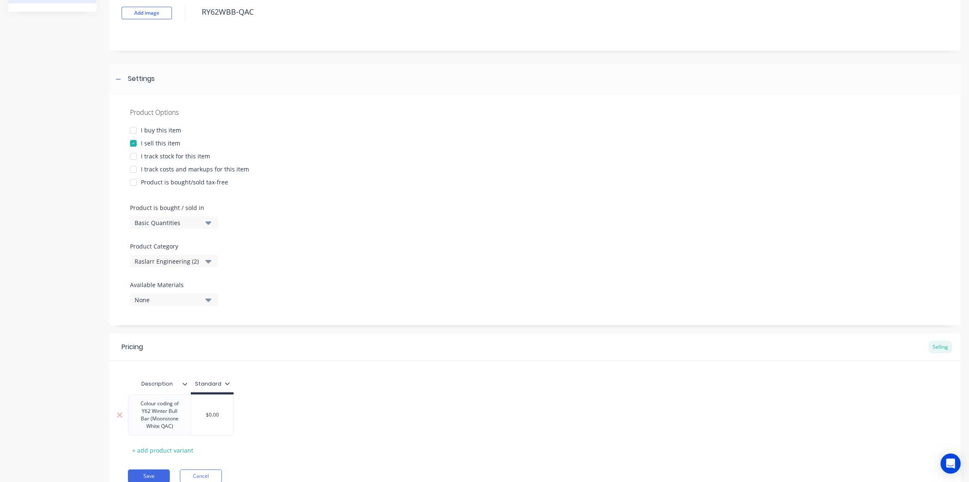
click at [219, 421] on div "$0.00" at bounding box center [212, 415] width 42 height 21
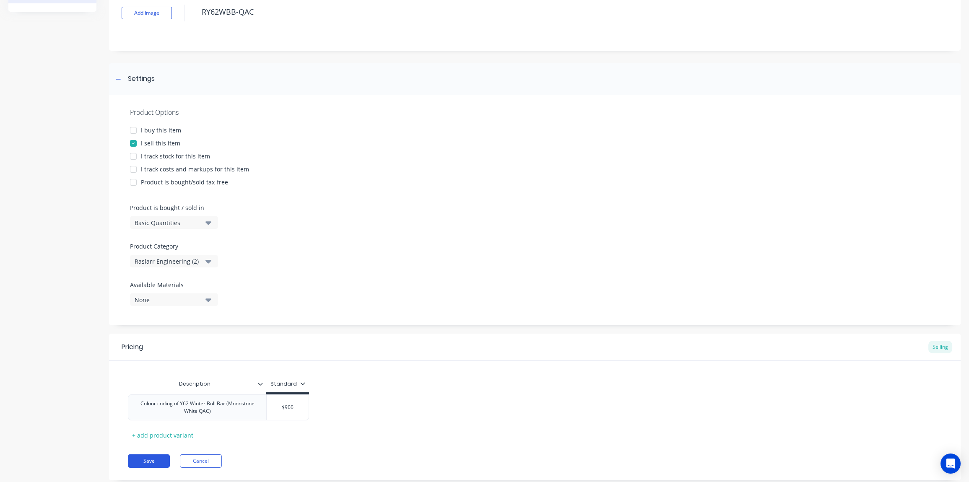
type input "$900"
click at [153, 466] on button "Save" at bounding box center [149, 461] width 42 height 13
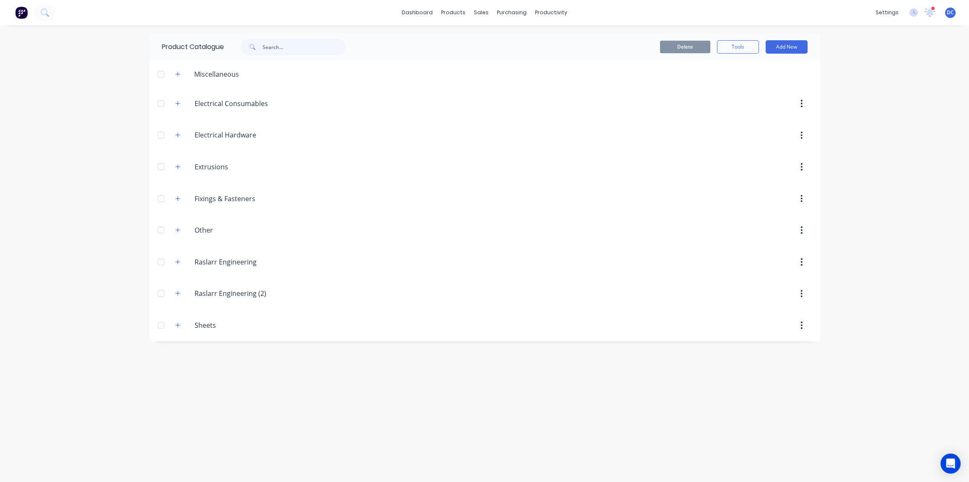
click at [20, 17] on img at bounding box center [21, 12] width 13 height 13
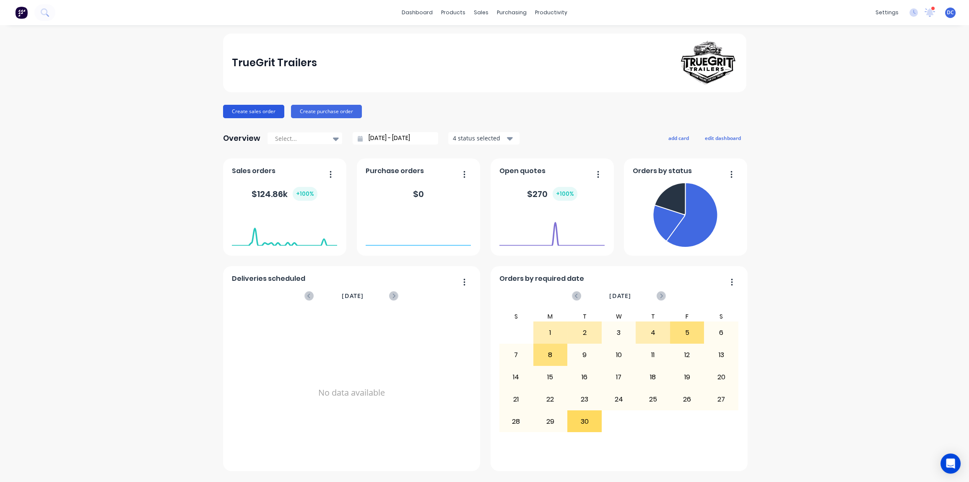
click at [259, 112] on button "Create sales order" at bounding box center [253, 111] width 61 height 13
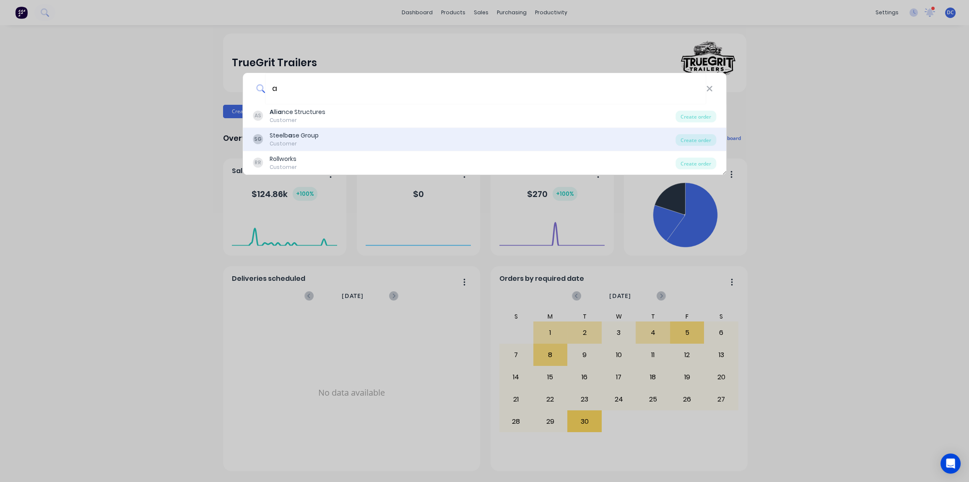
type input "a"
click at [703, 146] on div "SG Steelb a se Group Customer Create order" at bounding box center [485, 139] width 484 height 23
click at [703, 143] on div "Create order" at bounding box center [696, 140] width 41 height 12
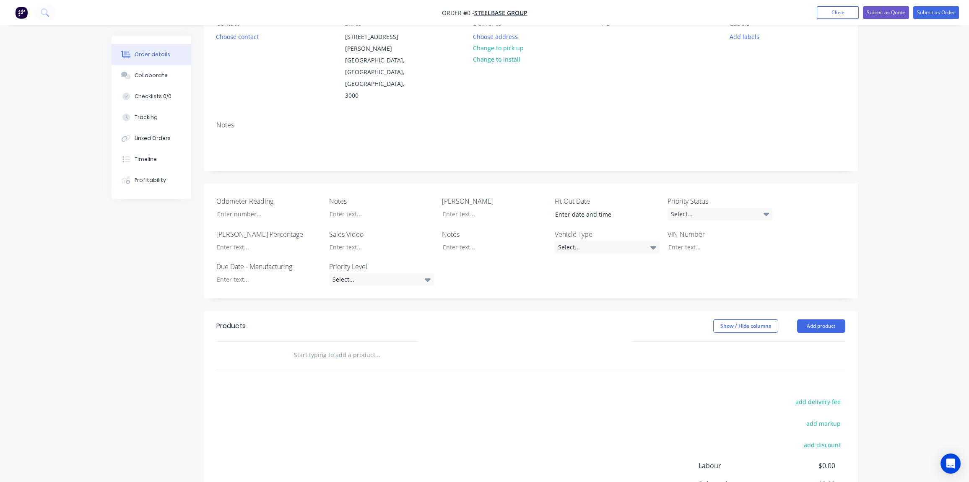
scroll to position [105, 0]
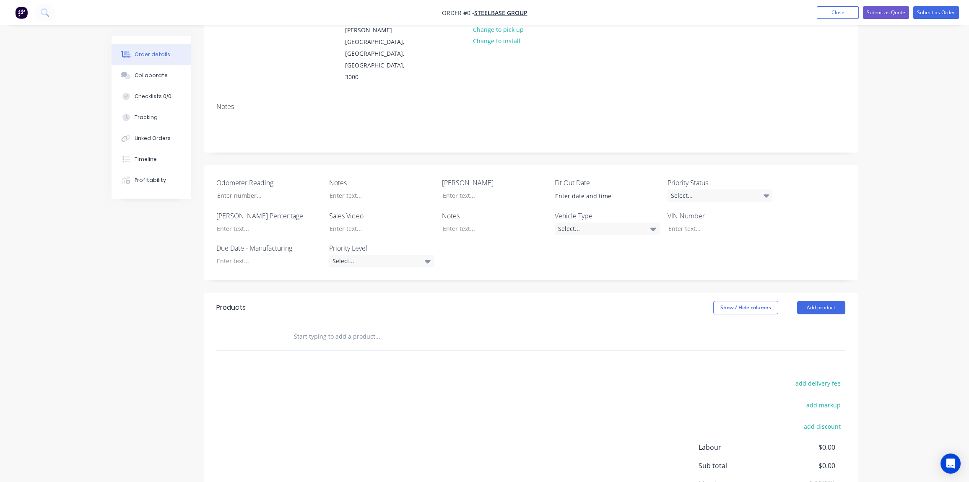
click at [308, 328] on input "text" at bounding box center [378, 336] width 168 height 17
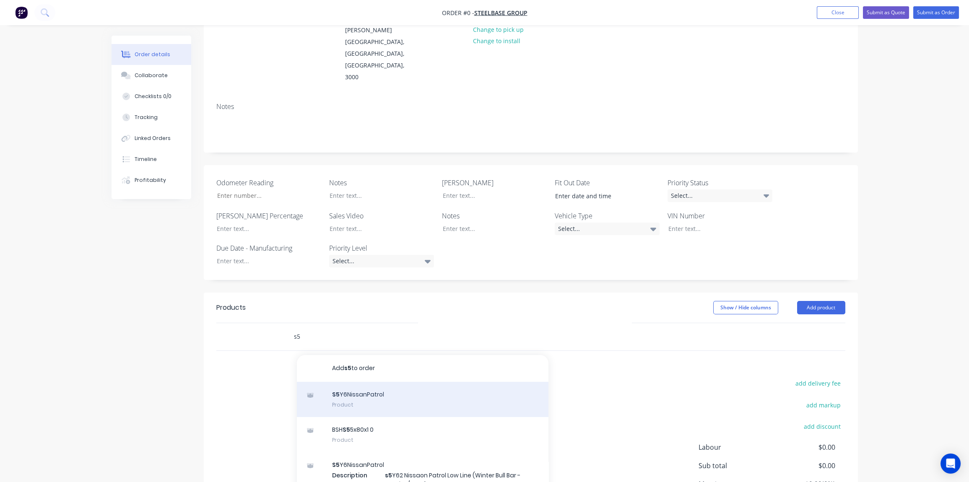
type input "s5"
click at [334, 382] on div "S5 Y6NissanPatrol Product" at bounding box center [423, 399] width 252 height 35
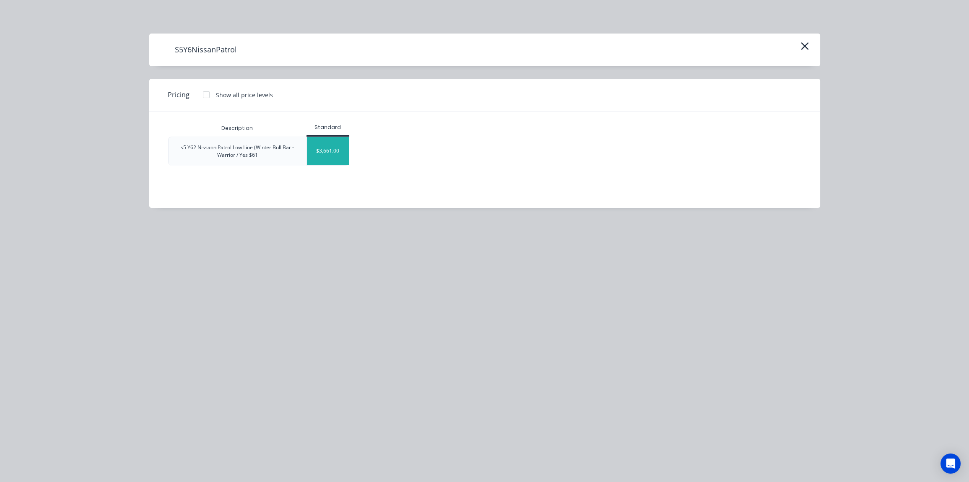
click at [326, 156] on div "$3,661.00" at bounding box center [328, 151] width 42 height 28
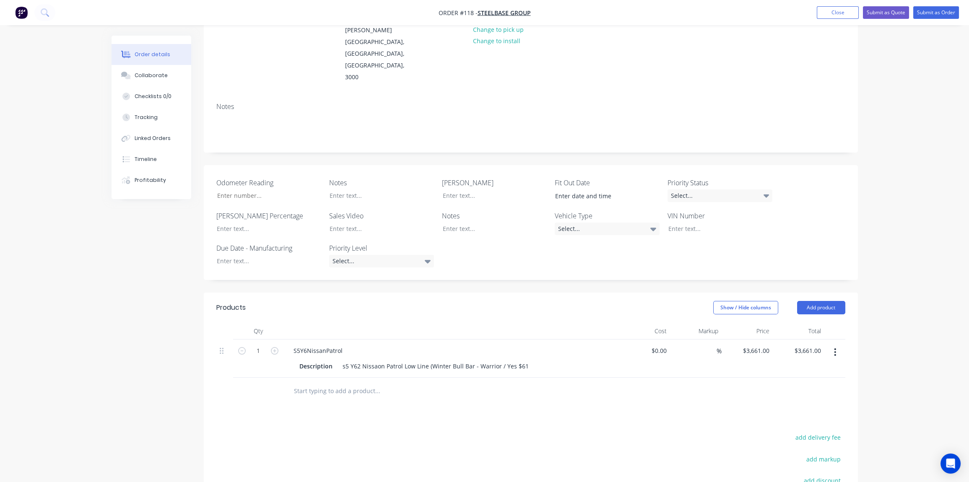
click at [323, 383] on input "text" at bounding box center [378, 391] width 168 height 17
type input "led"
click at [354, 467] on div "LED ST3K-20L Product" at bounding box center [423, 484] width 252 height 35
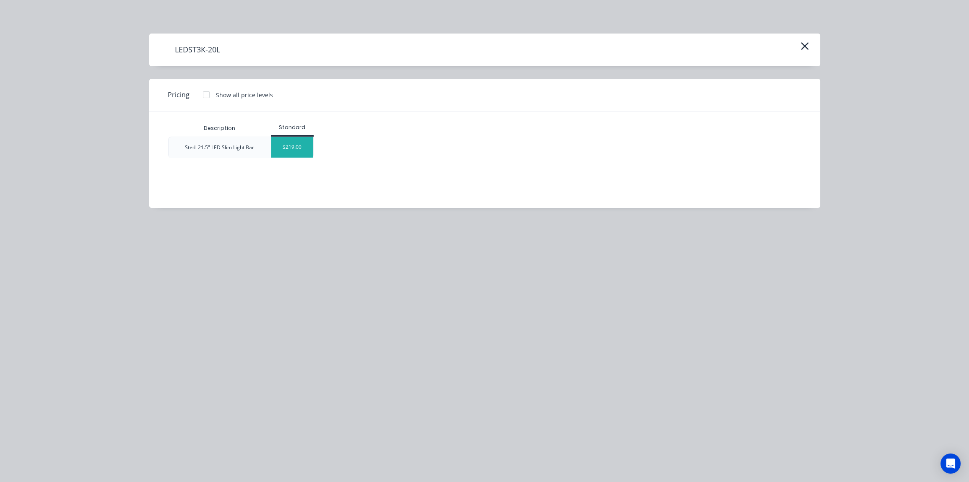
click at [288, 144] on div "$219.00" at bounding box center [292, 147] width 42 height 21
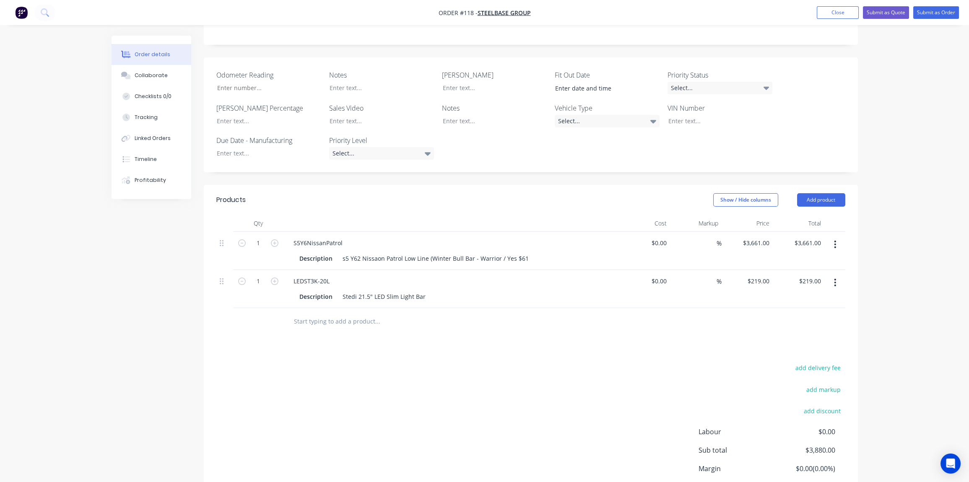
scroll to position [244, 0]
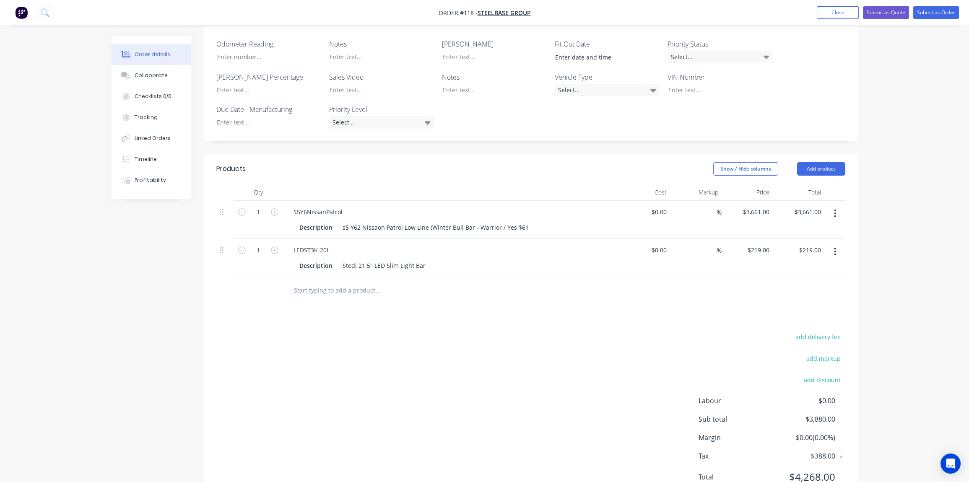
click at [835, 209] on icon "button" at bounding box center [835, 213] width 2 height 9
click at [795, 280] on div "Delete" at bounding box center [805, 286] width 65 height 12
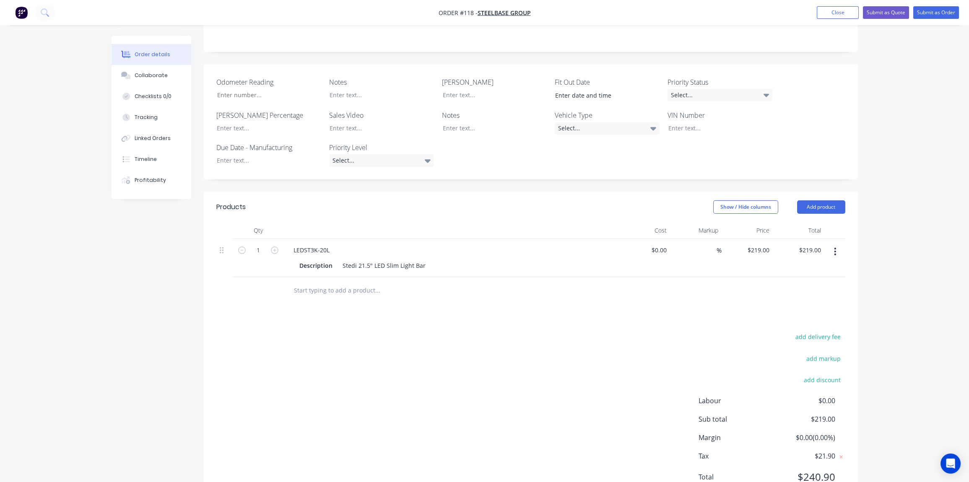
click at [836, 247] on icon "button" at bounding box center [835, 251] width 2 height 9
click at [800, 318] on div "Delete" at bounding box center [805, 324] width 65 height 12
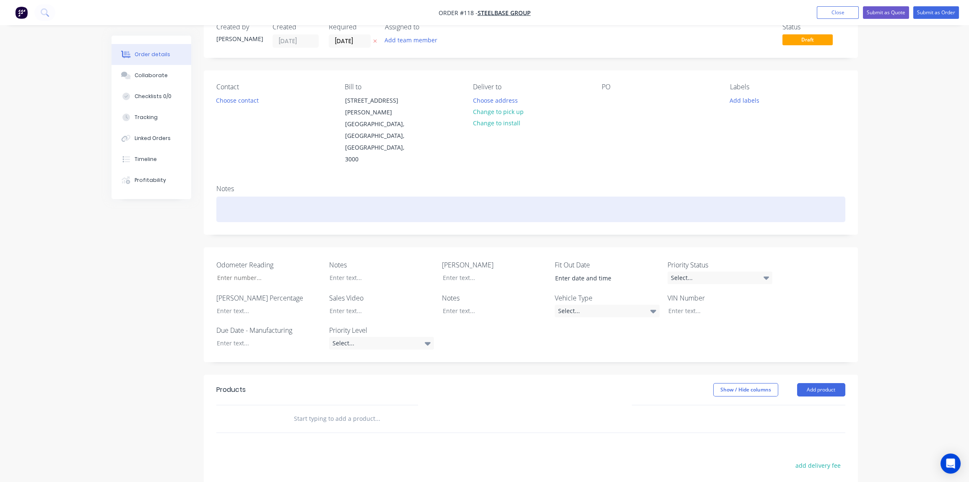
scroll to position [0, 0]
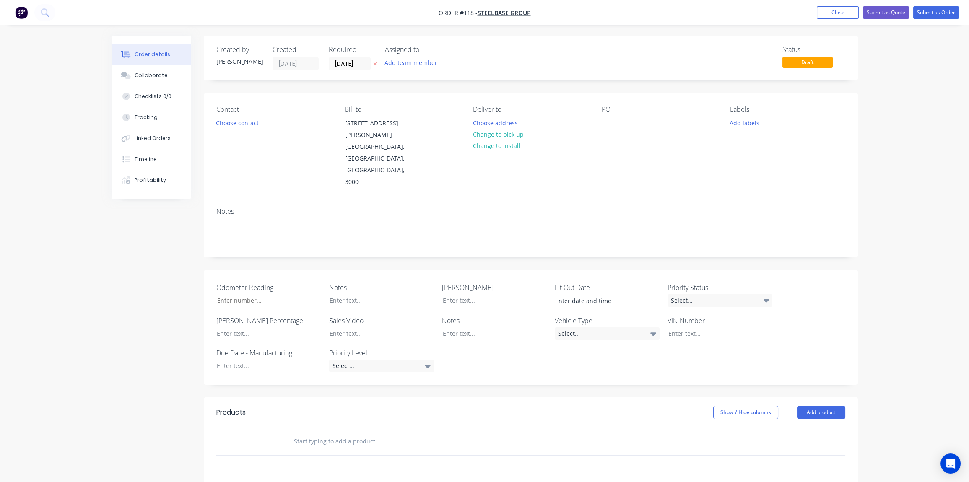
click at [13, 4] on nav "Order #118 - Steelbase Group Add product Close Submit as Quote Submit as Order" at bounding box center [484, 12] width 969 height 25
click at [24, 15] on img "button" at bounding box center [21, 12] width 13 height 13
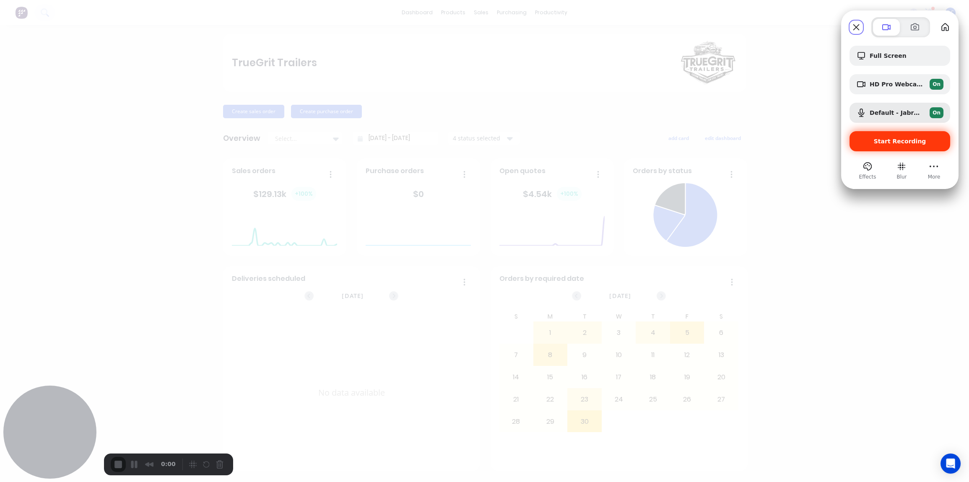
click at [904, 141] on span "Start Recording" at bounding box center [900, 141] width 52 height 7
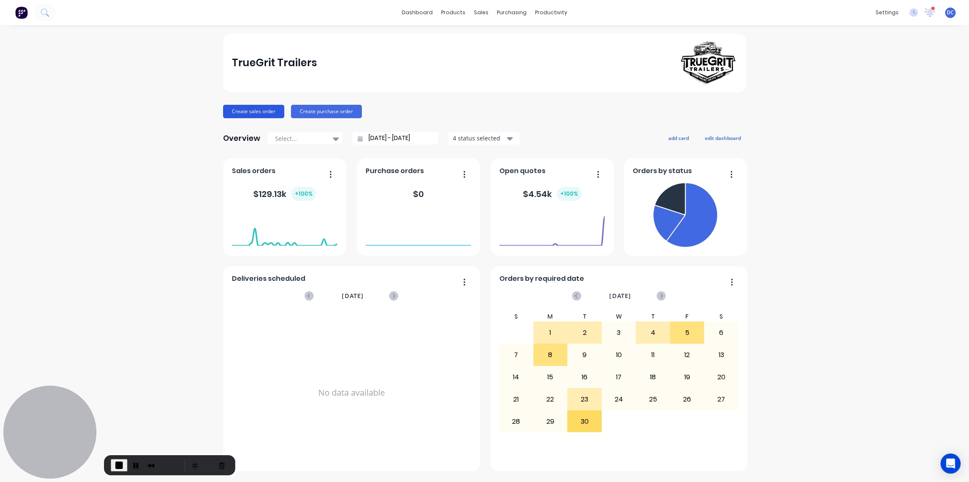
click at [271, 110] on button "Create sales order" at bounding box center [253, 111] width 61 height 13
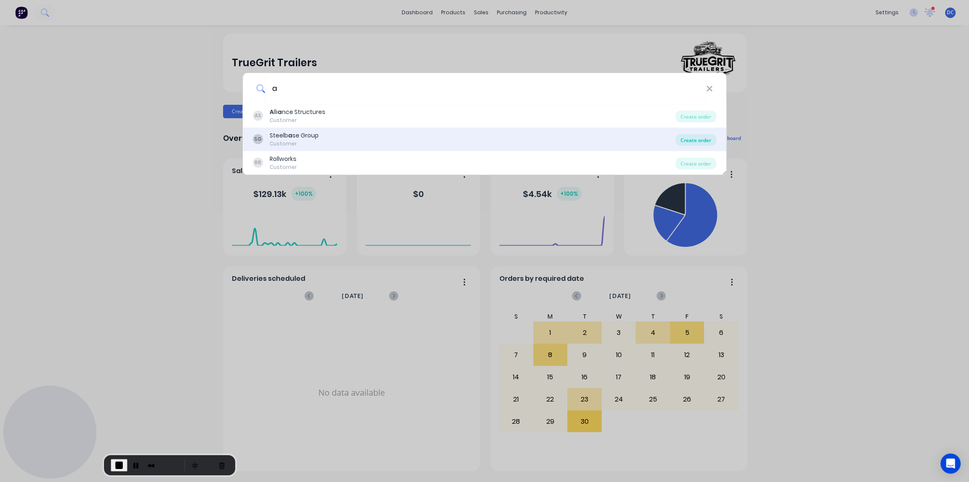
type input "a"
click at [695, 143] on div "Create order" at bounding box center [696, 140] width 41 height 12
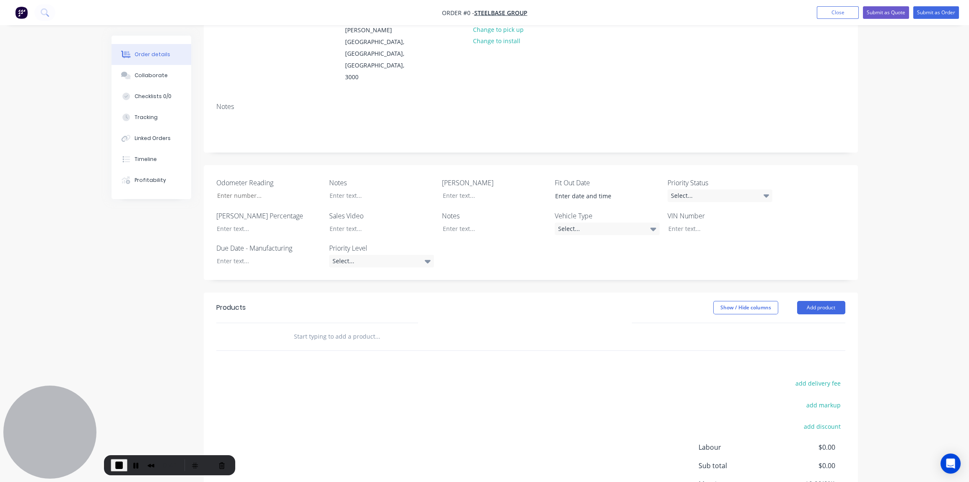
scroll to position [151, 0]
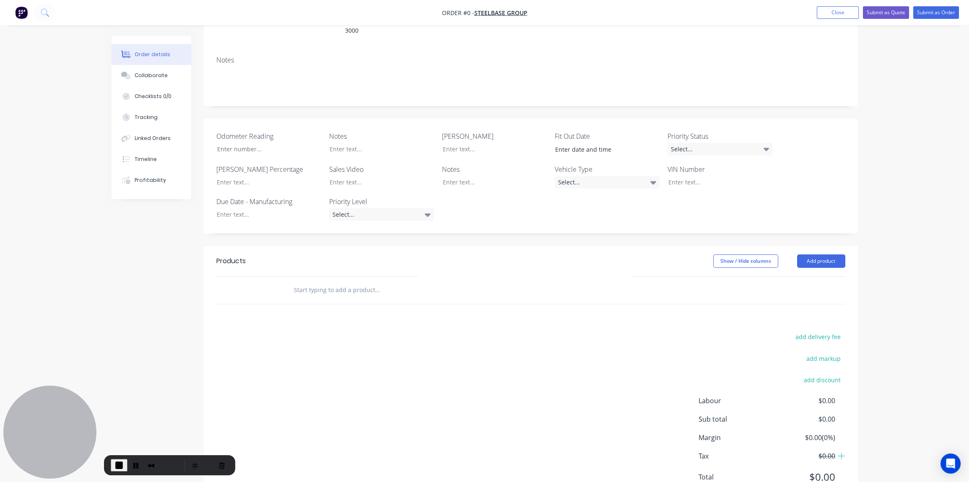
click at [335, 282] on input "text" at bounding box center [378, 290] width 168 height 17
click at [346, 336] on div "Solar Panels Product" at bounding box center [423, 353] width 252 height 35
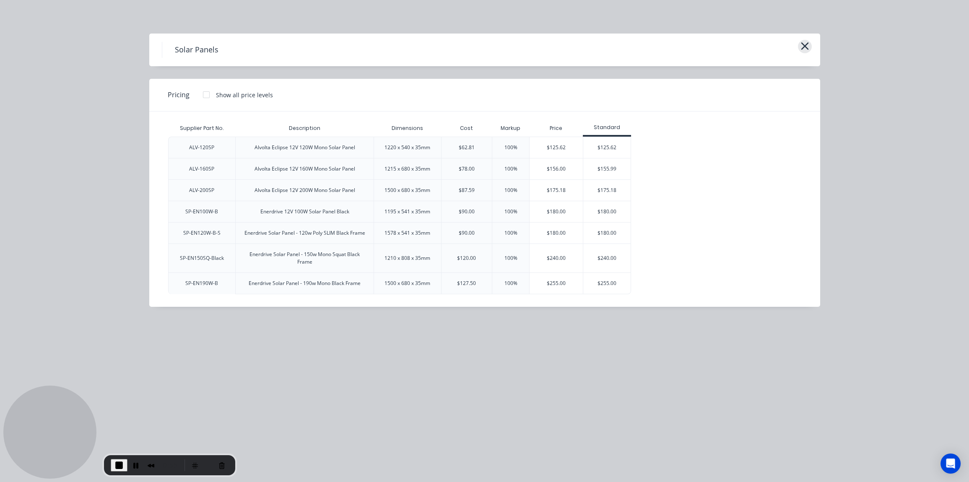
click at [806, 49] on icon "button" at bounding box center [805, 46] width 9 height 12
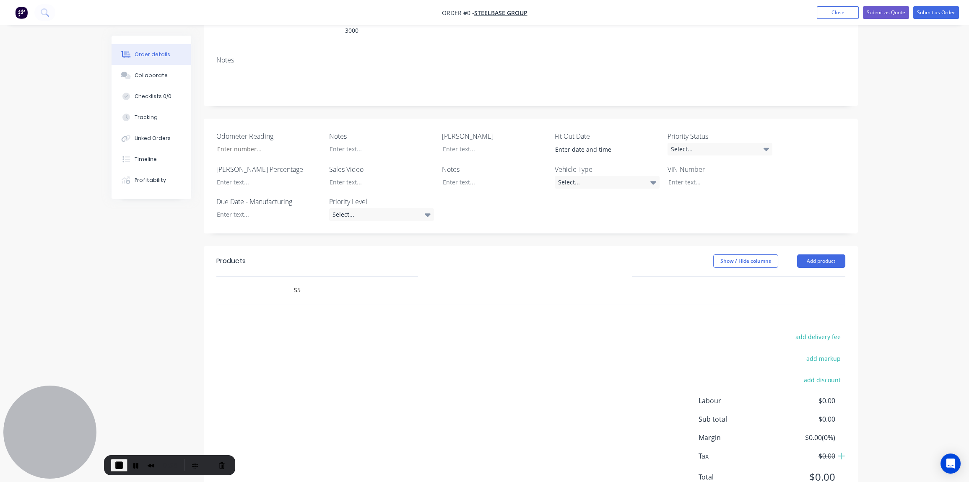
click at [309, 277] on div "S5" at bounding box center [435, 290] width 302 height 27
click at [309, 282] on input "S5" at bounding box center [378, 290] width 168 height 17
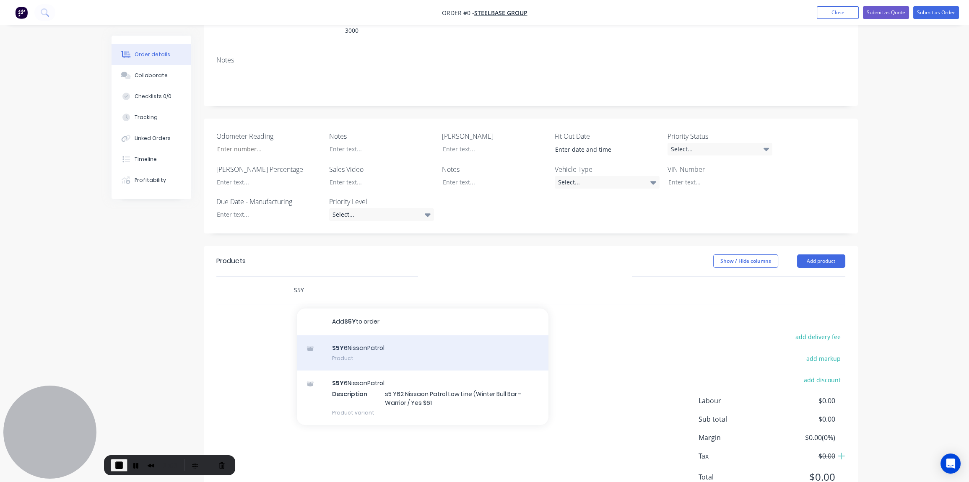
type input "S5Y"
click at [364, 336] on div "S5Y 6NissanPatrol Product" at bounding box center [423, 353] width 252 height 35
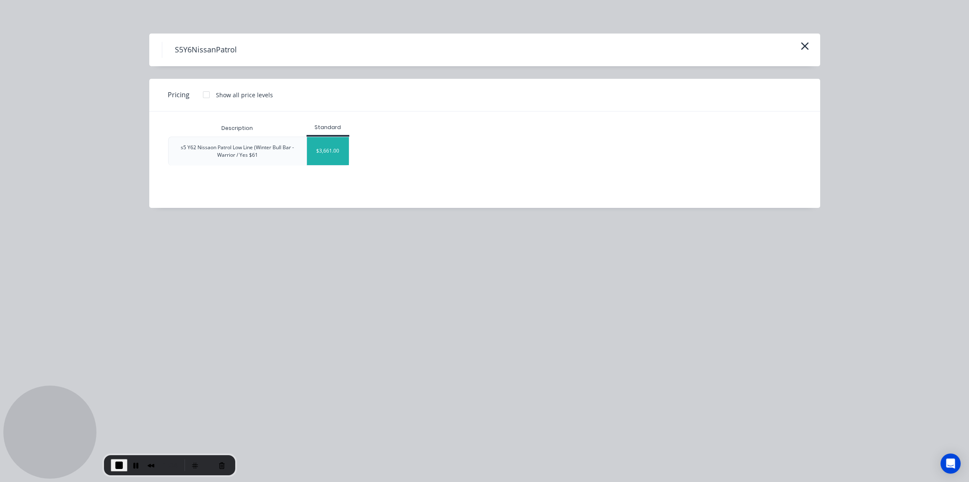
click at [338, 150] on div "$3,661.00" at bounding box center [328, 151] width 42 height 28
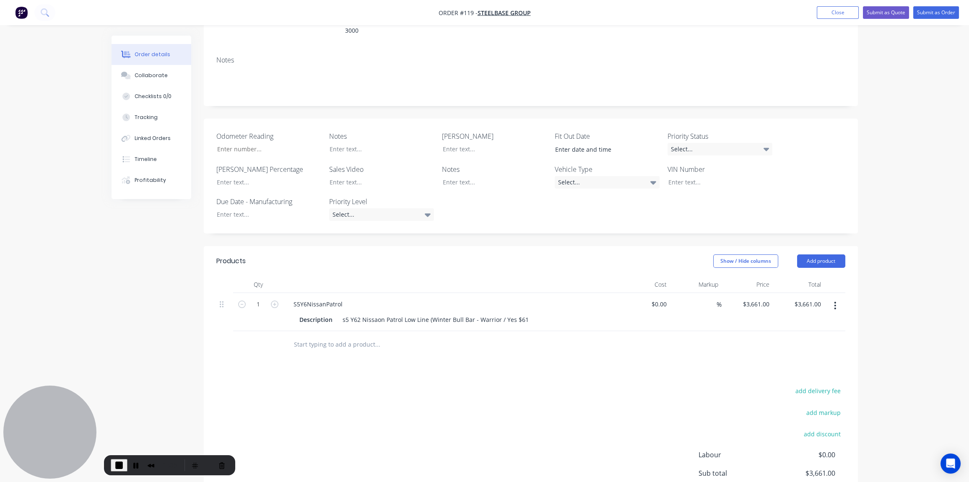
click at [343, 336] on input "text" at bounding box center [378, 344] width 168 height 17
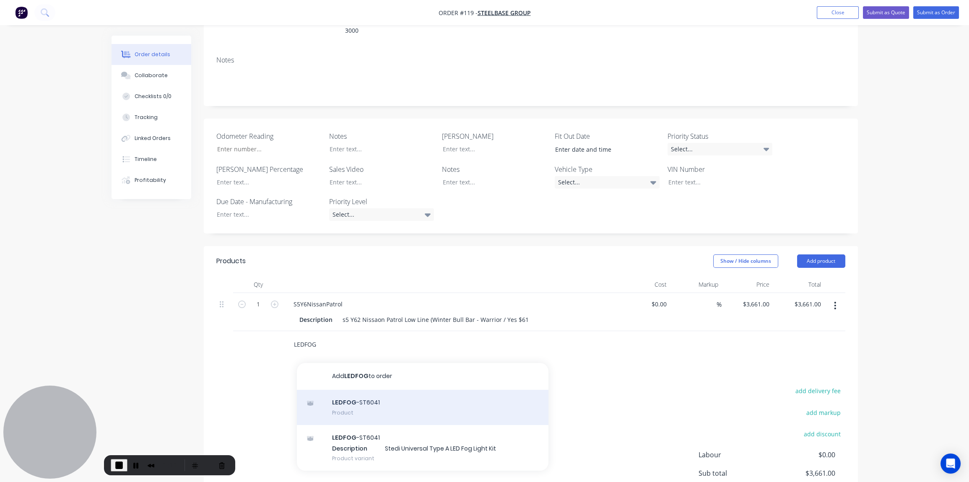
type input "LEDFOG"
click at [345, 390] on div "LEDFOG -ST6041 Product" at bounding box center [423, 407] width 252 height 35
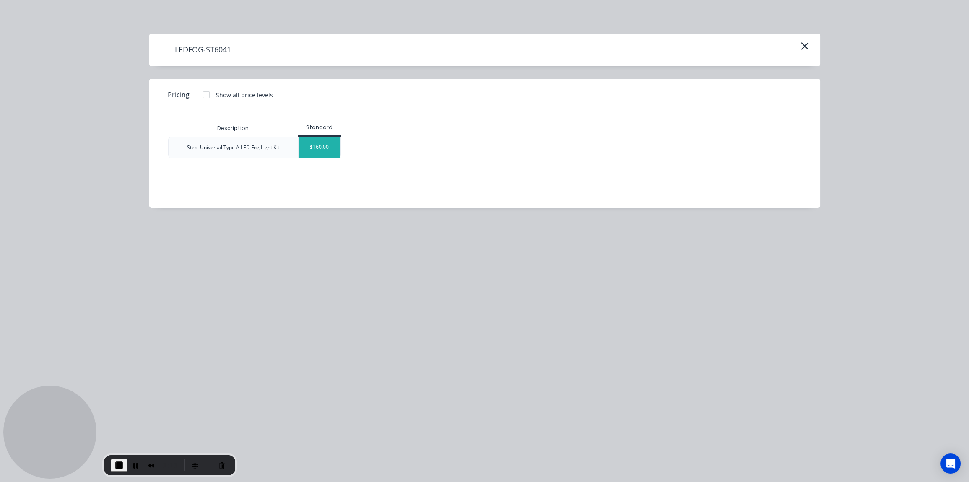
click at [319, 149] on div "$160.00" at bounding box center [320, 147] width 42 height 21
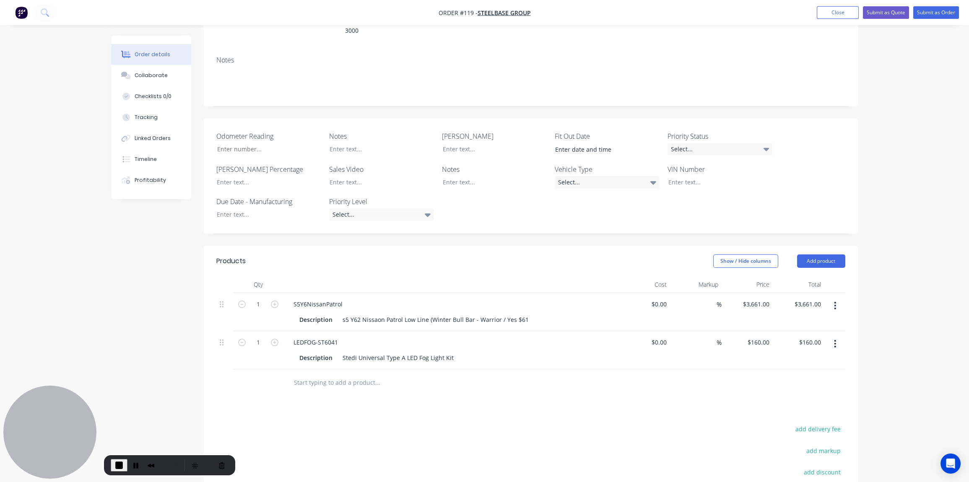
click at [302, 375] on input "text" at bounding box center [378, 383] width 168 height 17
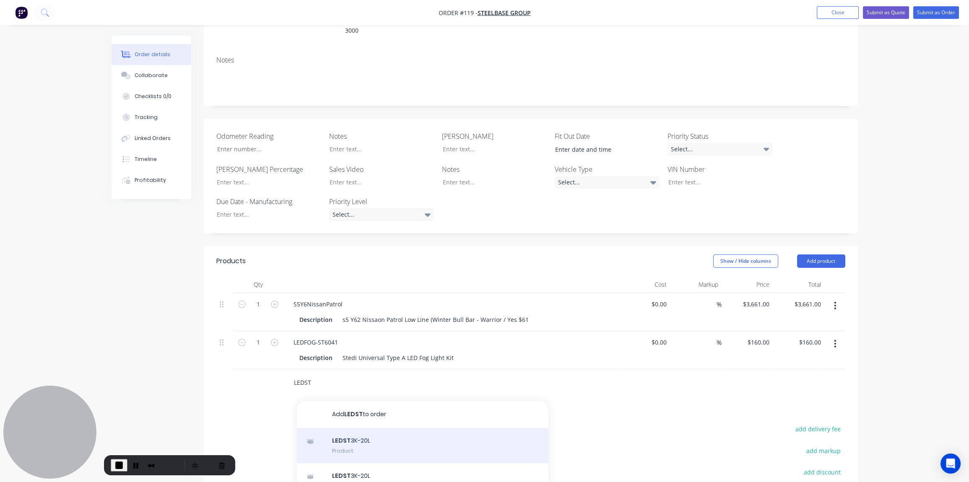
type input "LEDST"
click at [352, 428] on div "LEDST 3K-20L Product" at bounding box center [423, 445] width 252 height 35
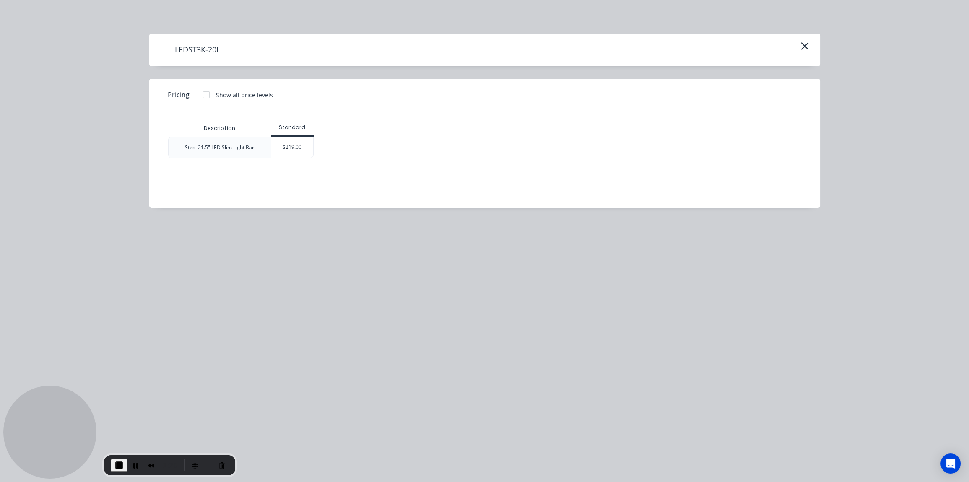
click at [289, 158] on div "Description Standard Stedi 21.5" LED Slim Light Bar $219.00" at bounding box center [478, 154] width 658 height 84
click at [291, 147] on div "$219.00" at bounding box center [292, 147] width 42 height 21
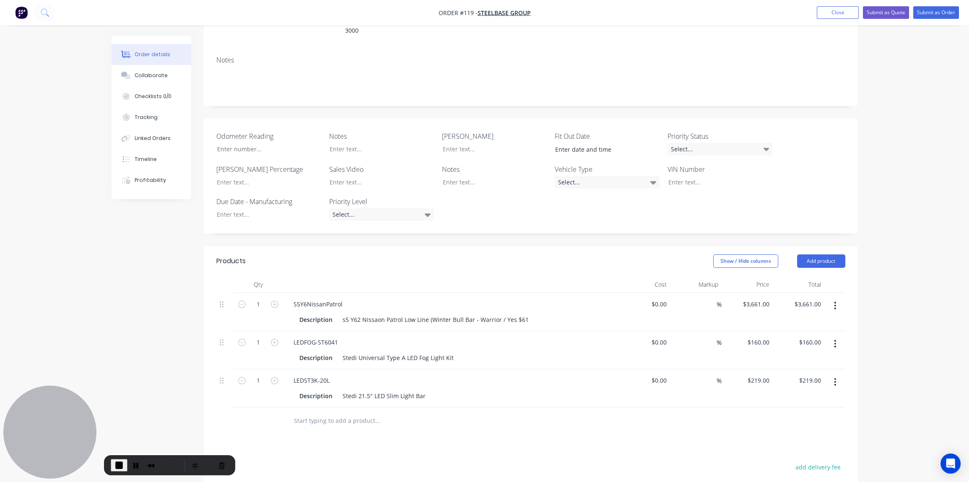
click at [309, 413] on input "text" at bounding box center [378, 421] width 168 height 17
type input "RY6"
click at [352, 466] on div "RY6 2WBB-QAC Product" at bounding box center [423, 483] width 252 height 35
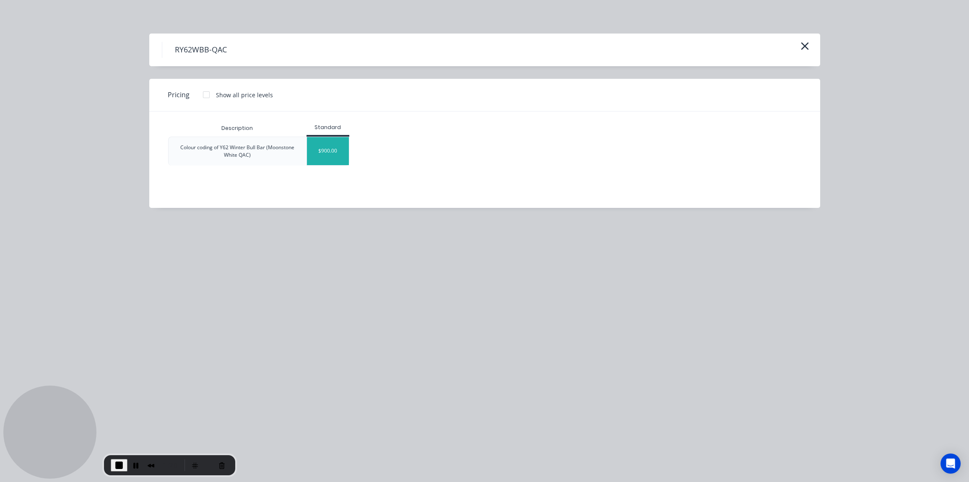
click at [336, 159] on div "$900.00" at bounding box center [328, 151] width 42 height 28
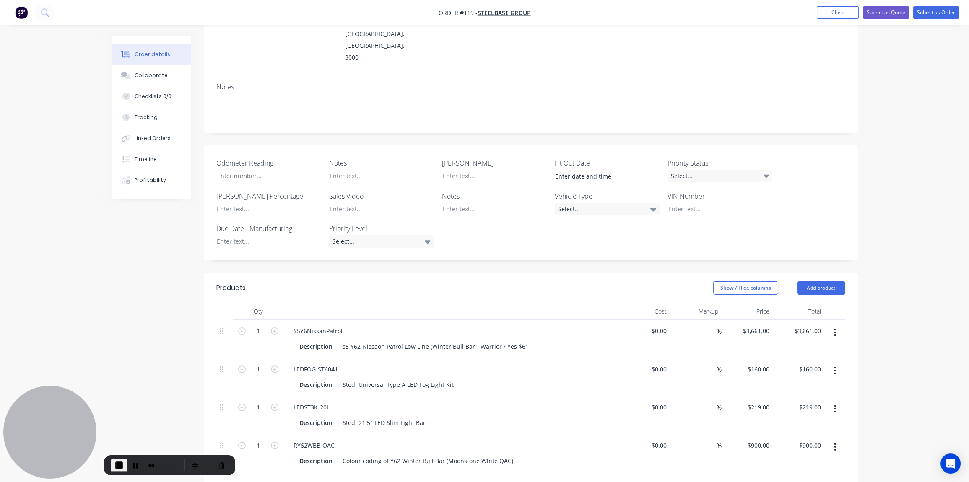
scroll to position [227, 0]
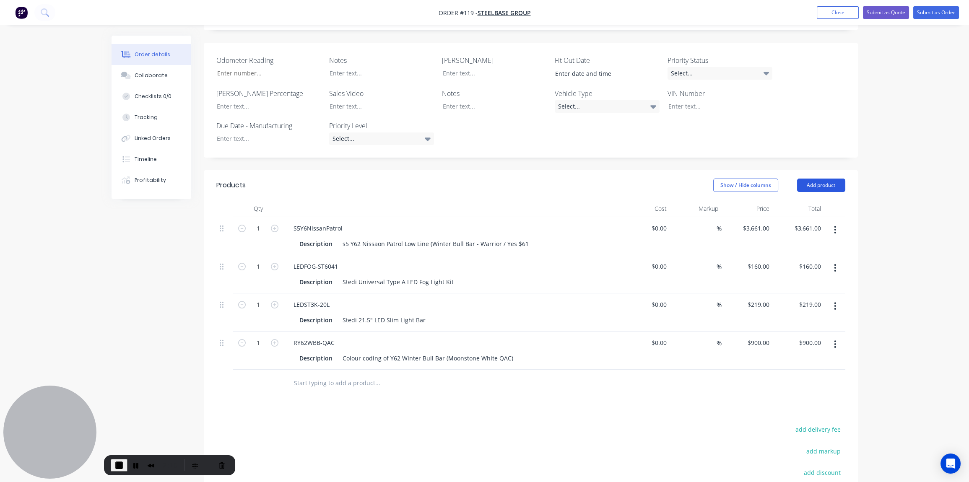
click at [829, 179] on button "Add product" at bounding box center [821, 185] width 48 height 13
click at [120, 463] on span "End Recording" at bounding box center [119, 466] width 10 height 10
